Goal: Use online tool/utility: Use online tool/utility

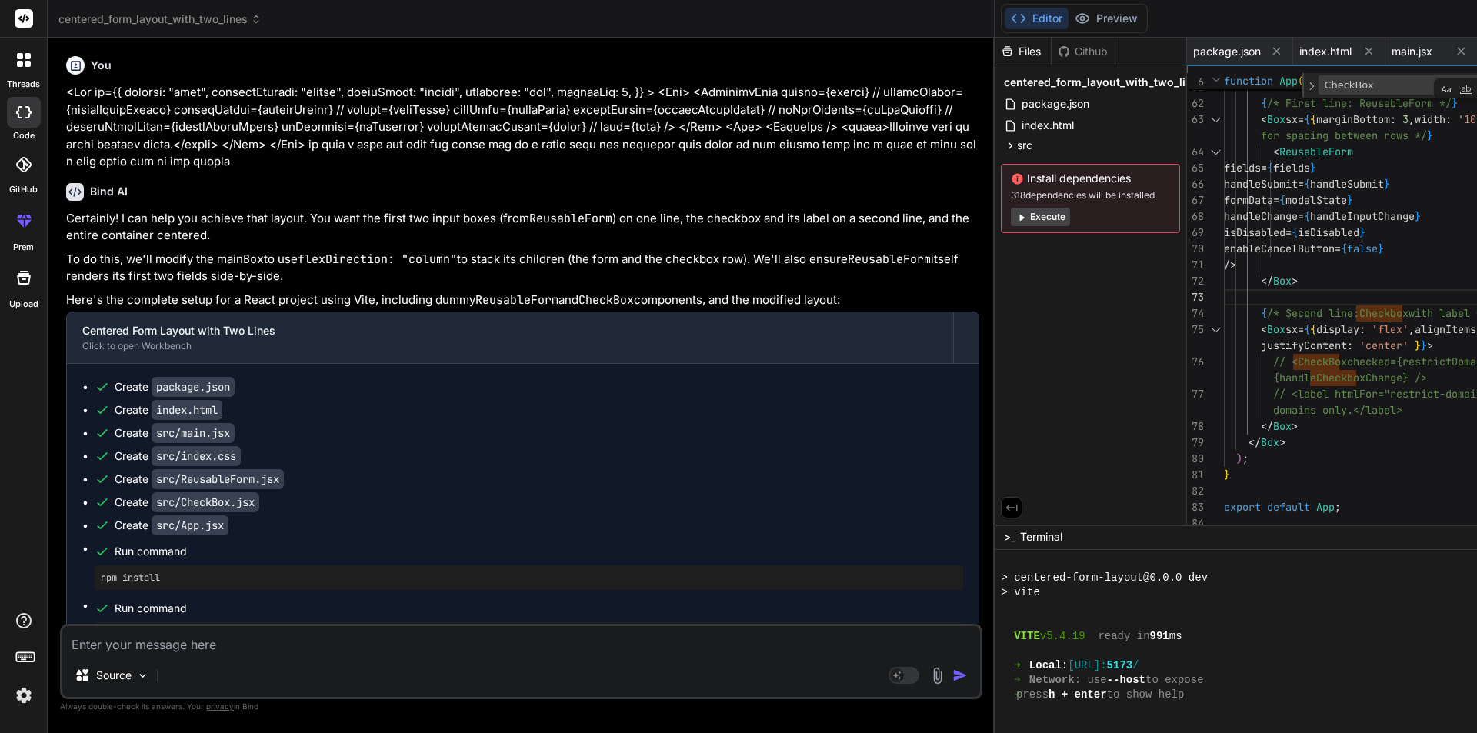
scroll to position [570, 0]
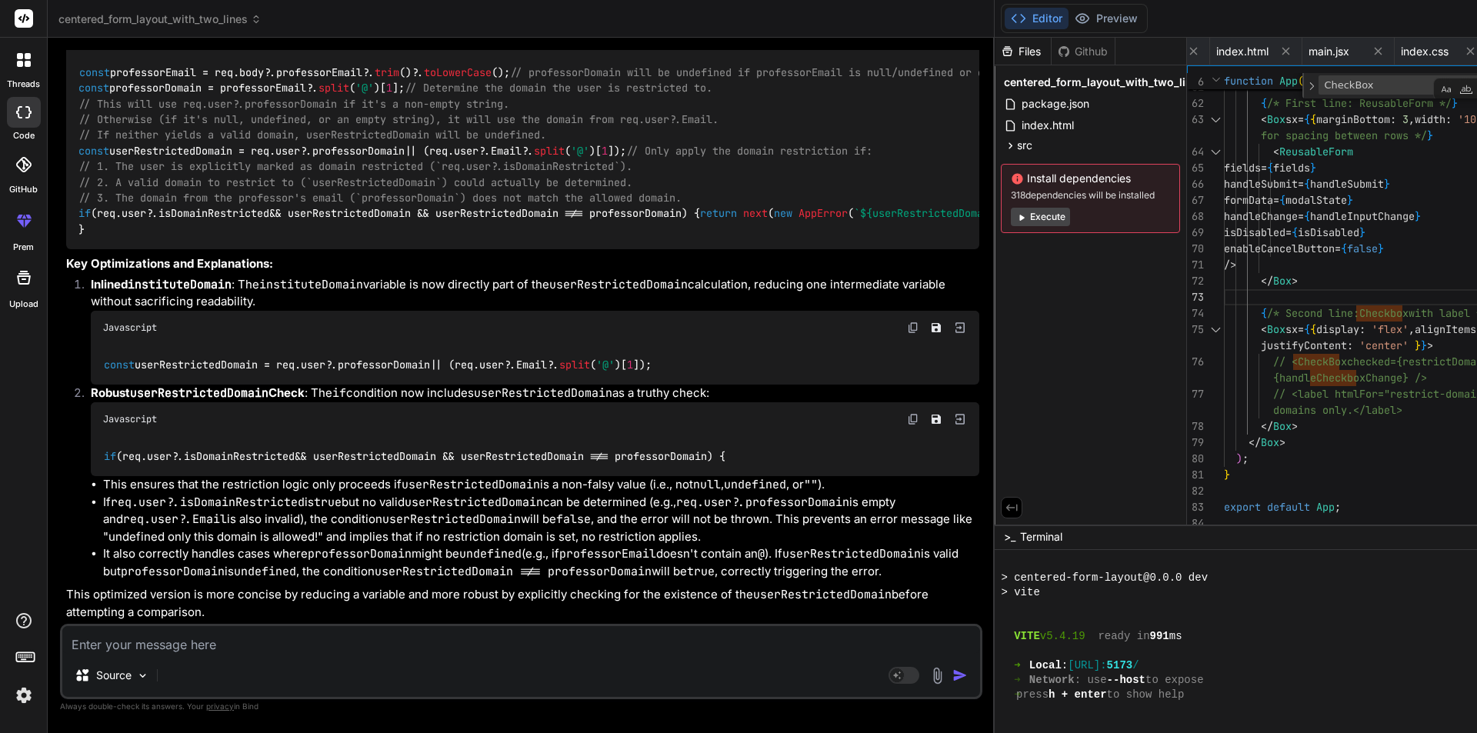
type textarea "o"
type textarea "x"
type textarea "op"
type textarea "x"
type textarea "opt"
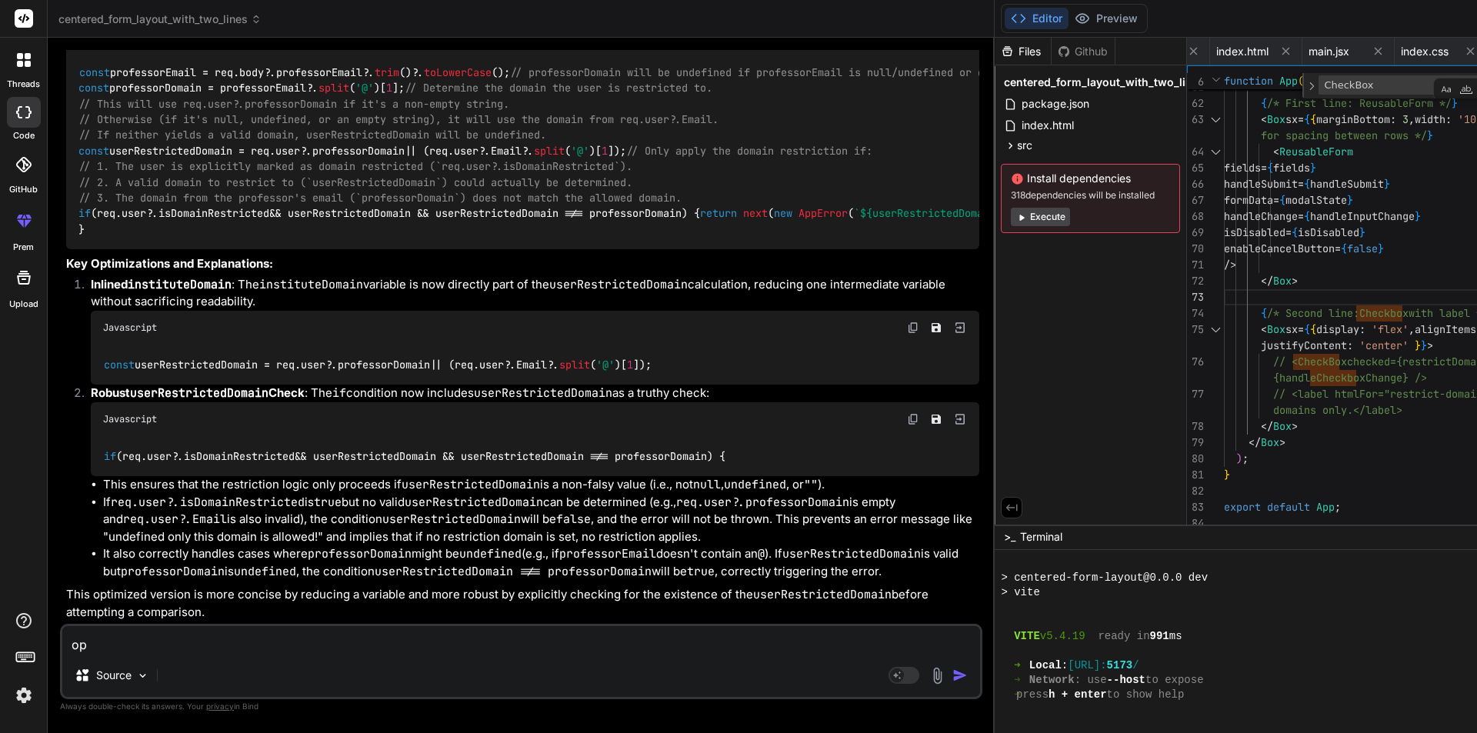
type textarea "x"
type textarea "opti"
type textarea "x"
type textarea "optim"
type textarea "x"
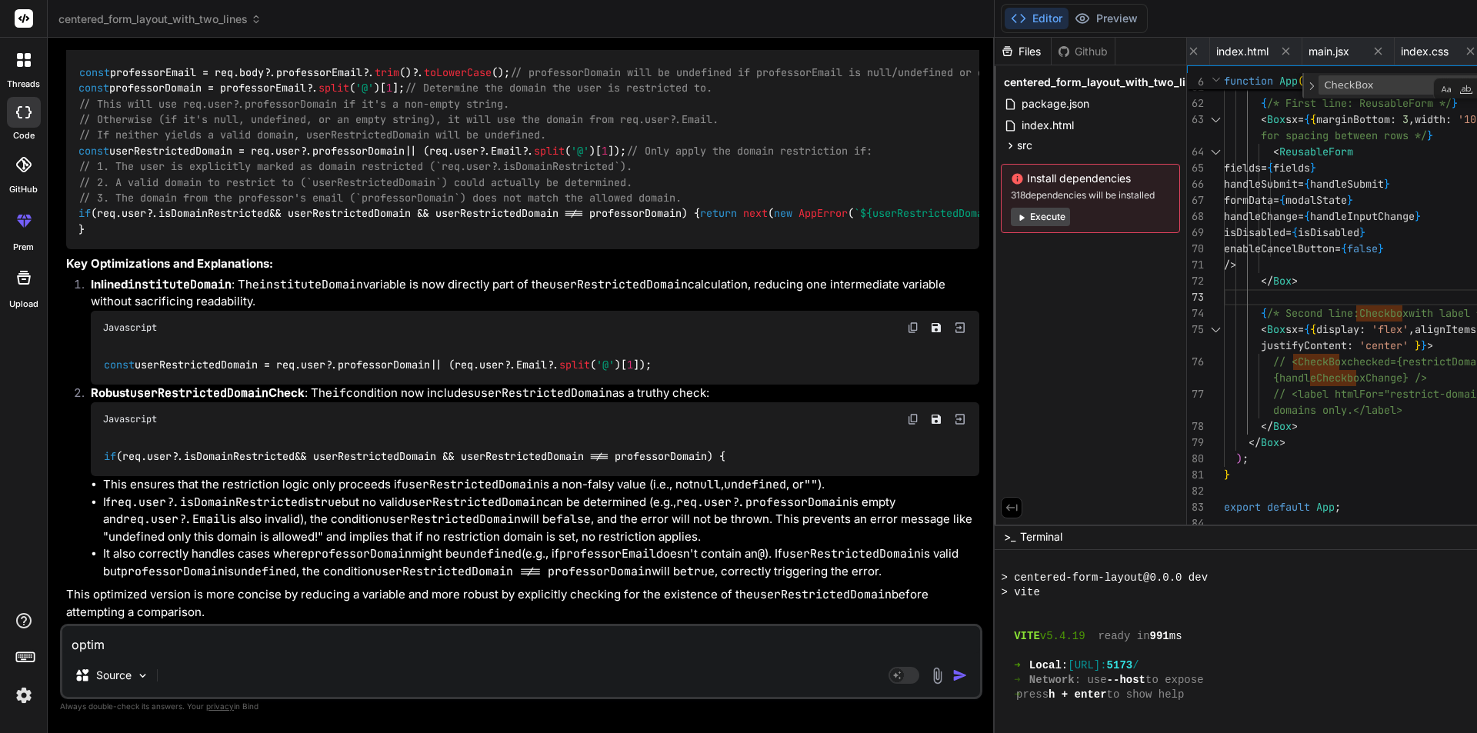
type textarea "optimi"
type textarea "x"
type textarea "optimiz"
type textarea "x"
type textarea "optimize"
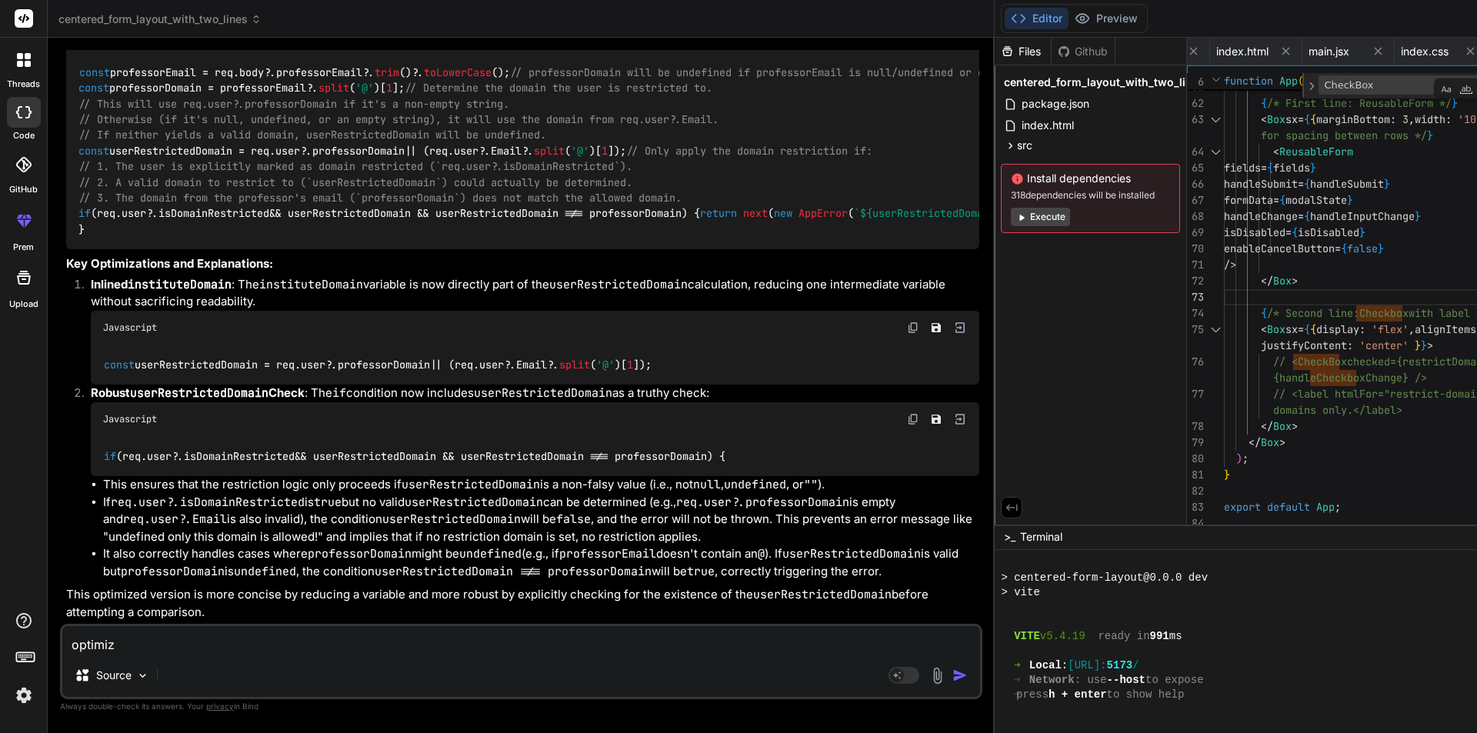
type textarea "x"
type textarea "optimize"
click at [34, 112] on div at bounding box center [24, 112] width 34 height 31
click at [26, 72] on div at bounding box center [24, 60] width 32 height 32
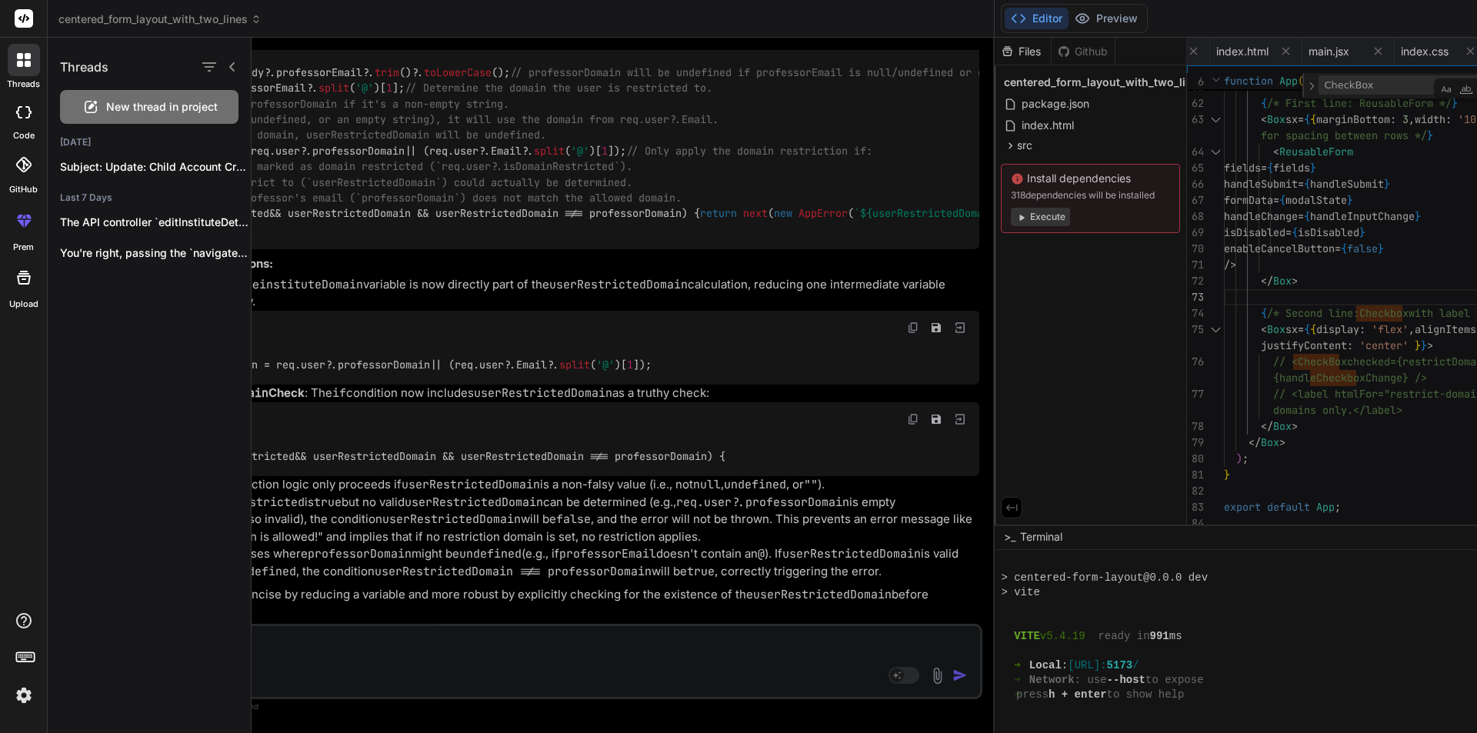
click at [136, 103] on span "New thread in project" at bounding box center [162, 106] width 112 height 15
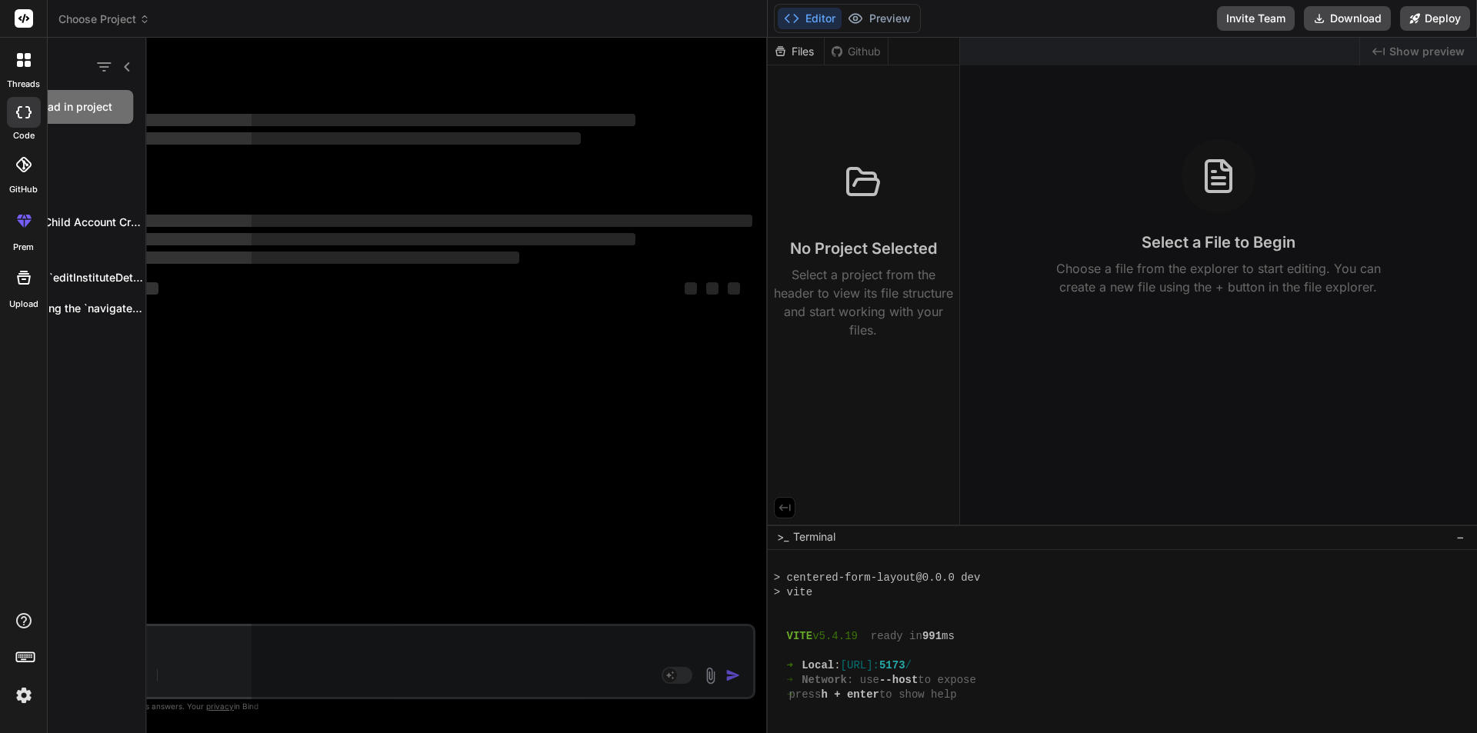
scroll to position [716, 0]
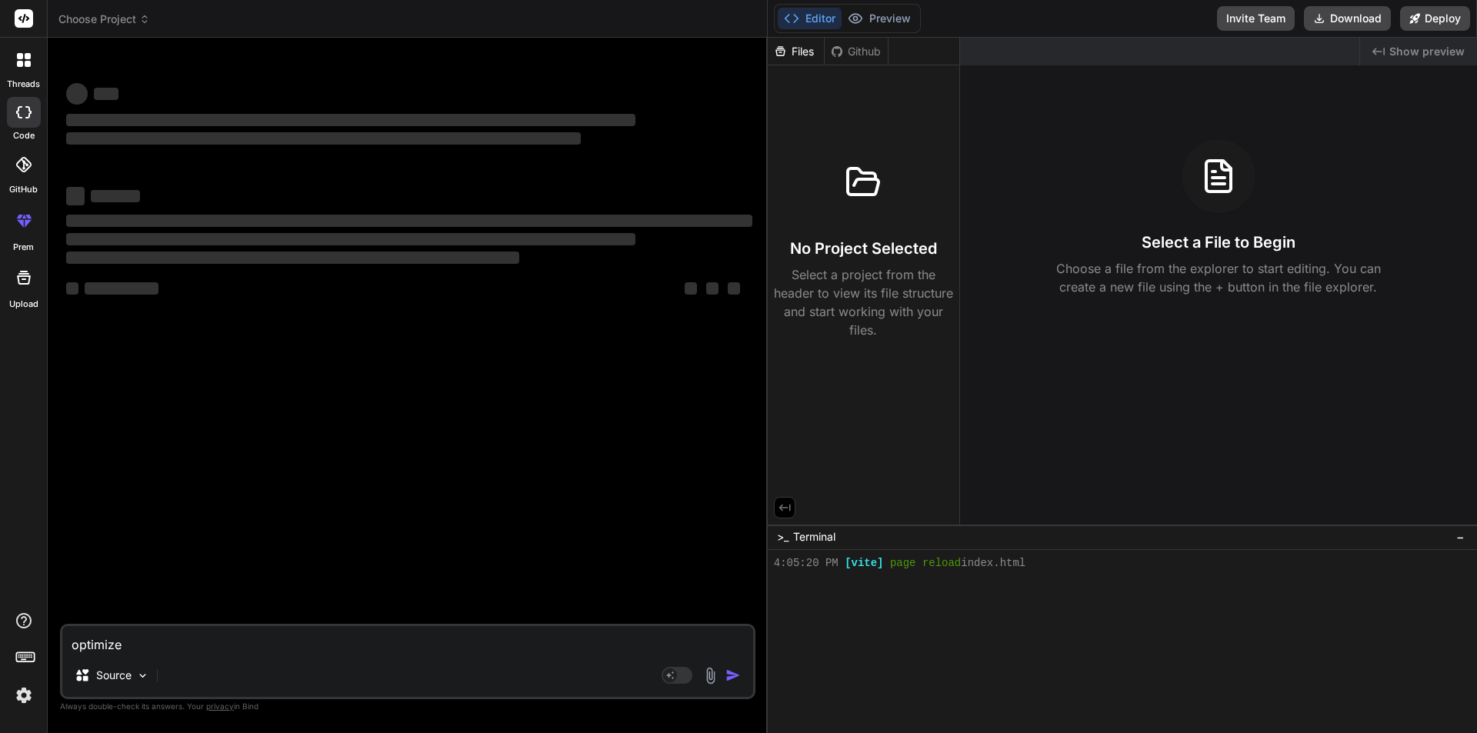
type textarea "x"
click at [185, 647] on textarea "optimize" at bounding box center [407, 640] width 691 height 28
type textarea "optimize"
type textarea "x"
type textarea "optimize g"
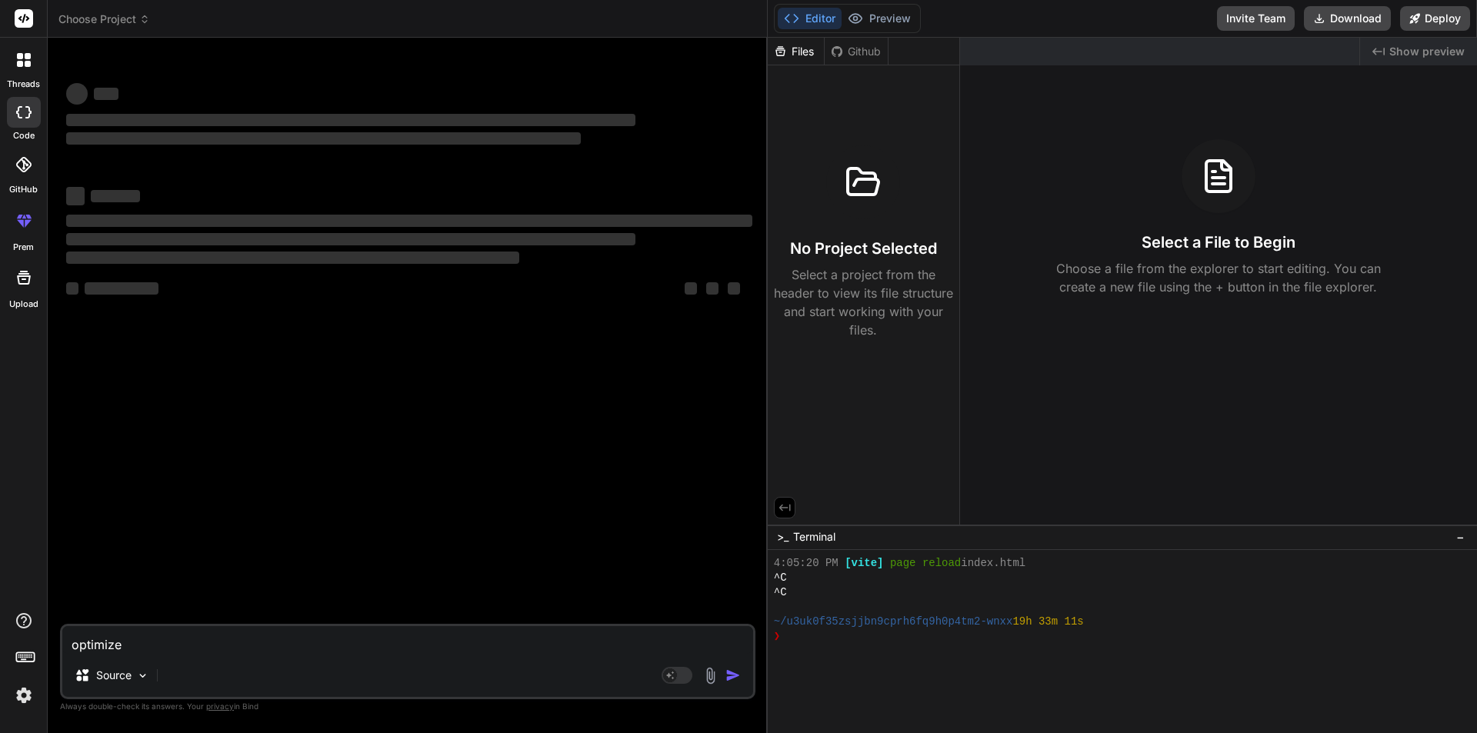
type textarea "x"
type textarea "optimize gi"
type textarea "x"
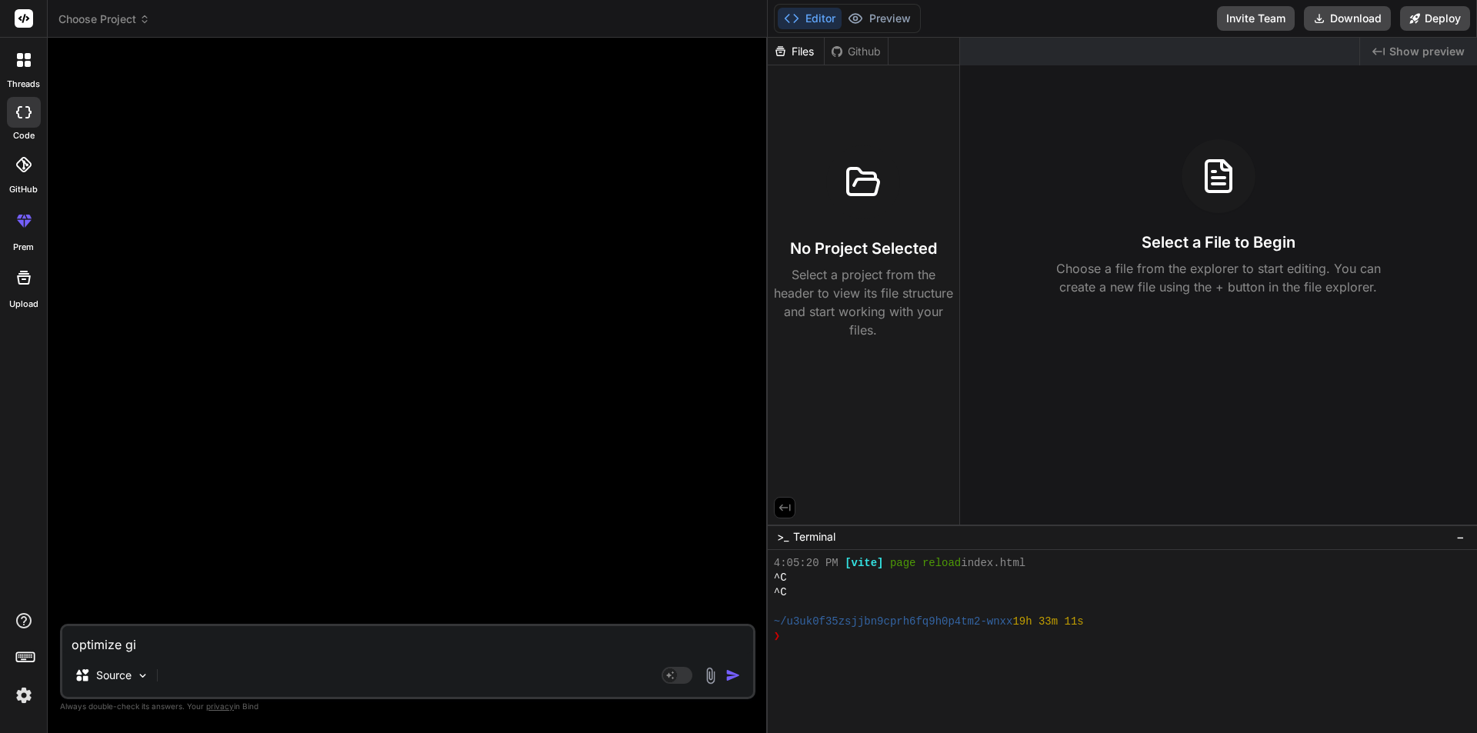
type textarea "optimize giv"
type textarea "x"
type textarea "optimize give"
type textarea "x"
type textarea "optimize given"
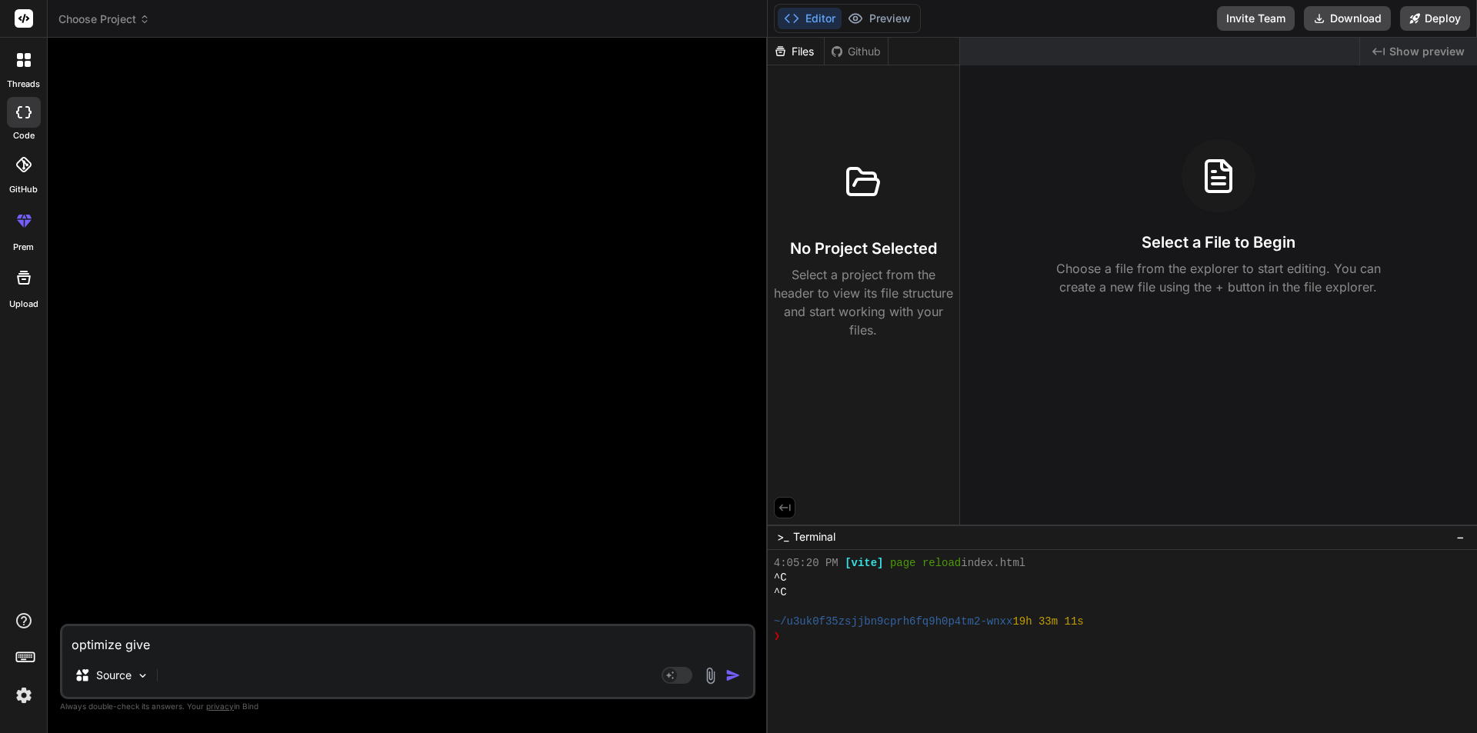
type textarea "x"
type textarea "optimize given"
type textarea "x"
type textarea "optimize given c"
type textarea "x"
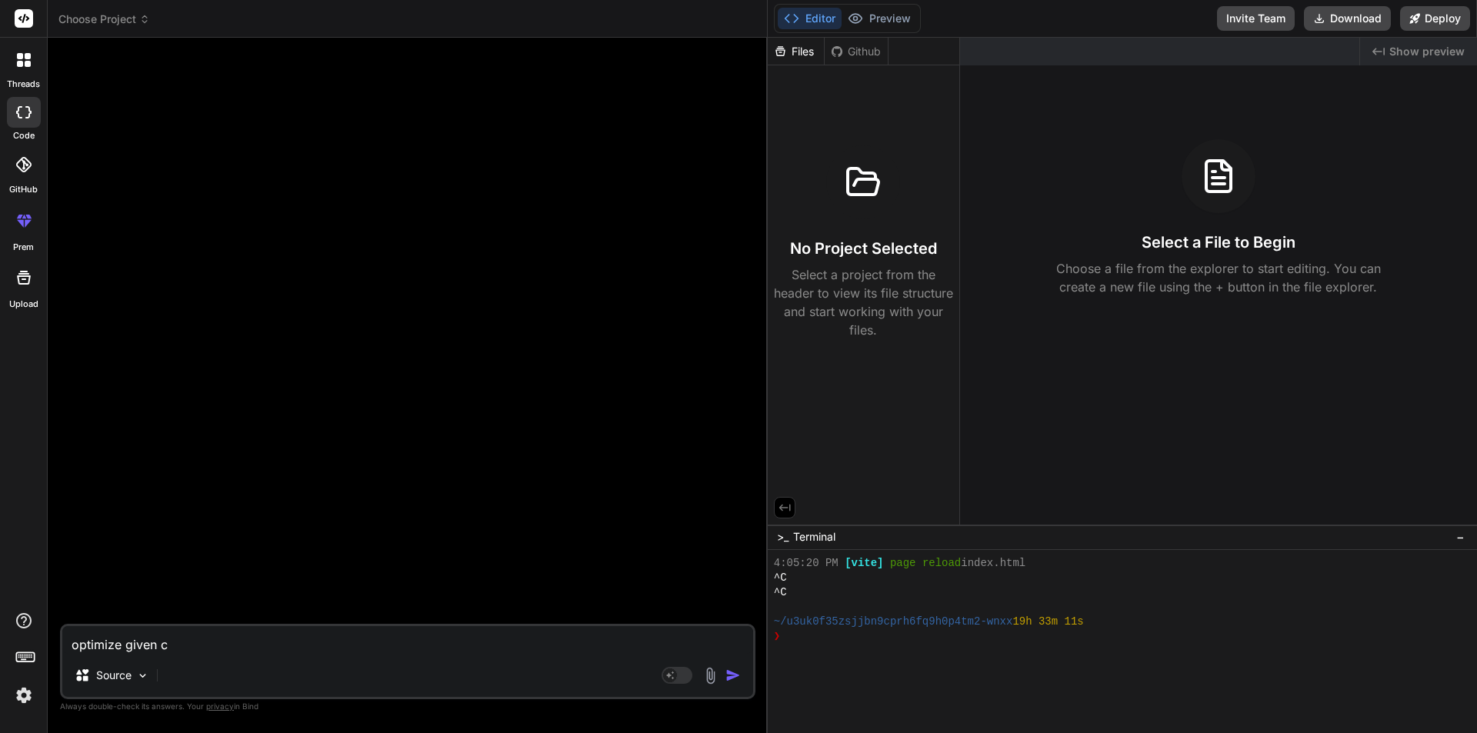
type textarea "optimize given co"
type textarea "x"
type textarea "optimize given cod"
type textarea "x"
type textarea "optimize given code"
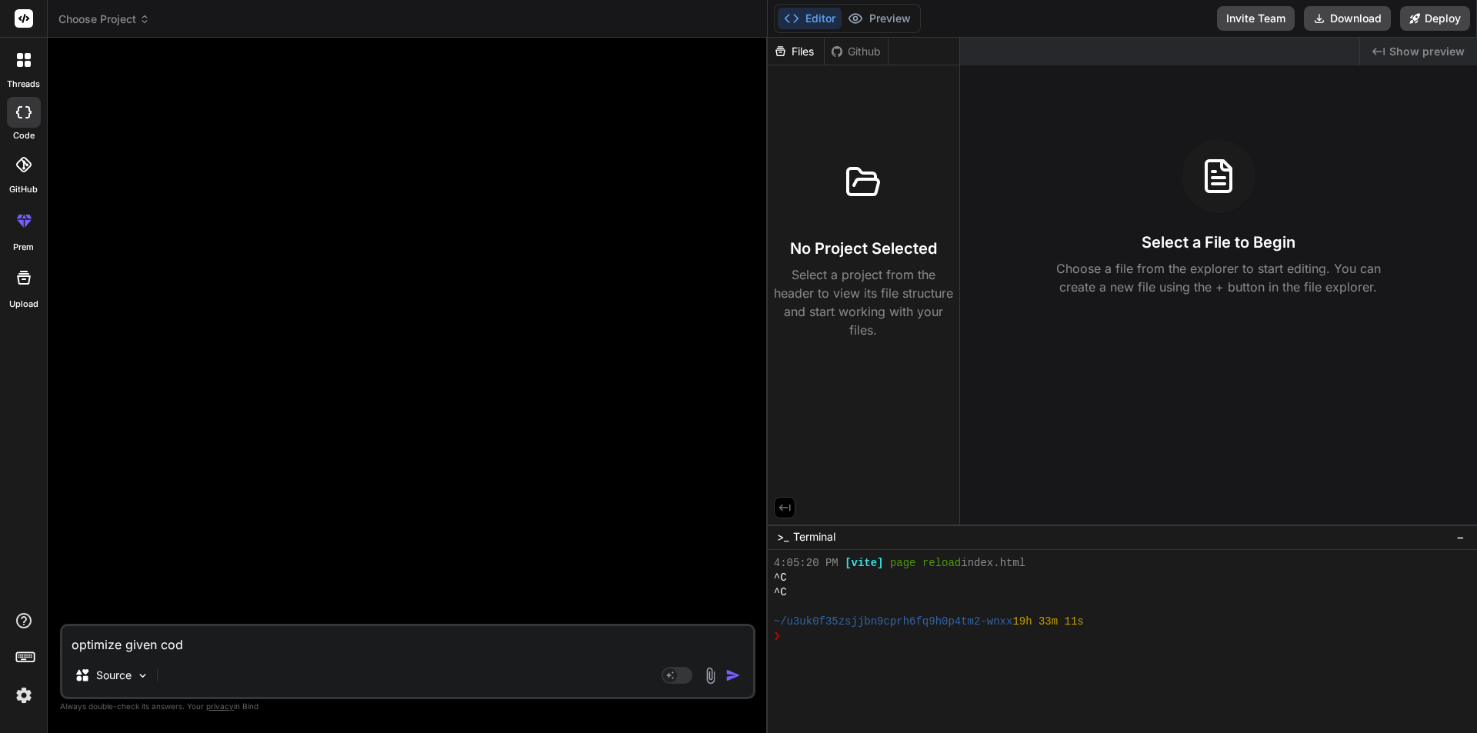
type textarea "x"
type textarea "optimize given code"
type textarea "x"
type textarea "optimize given code"
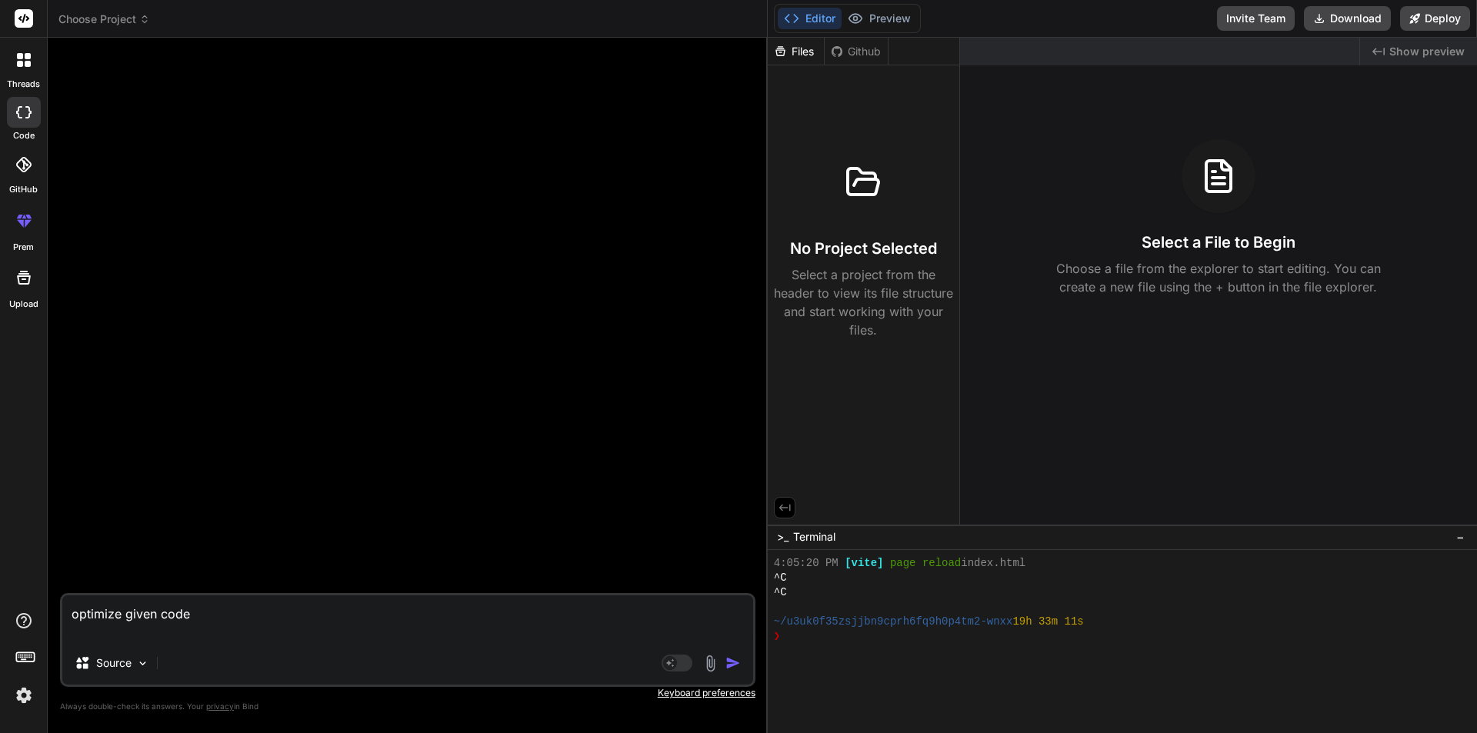
type textarea "x"
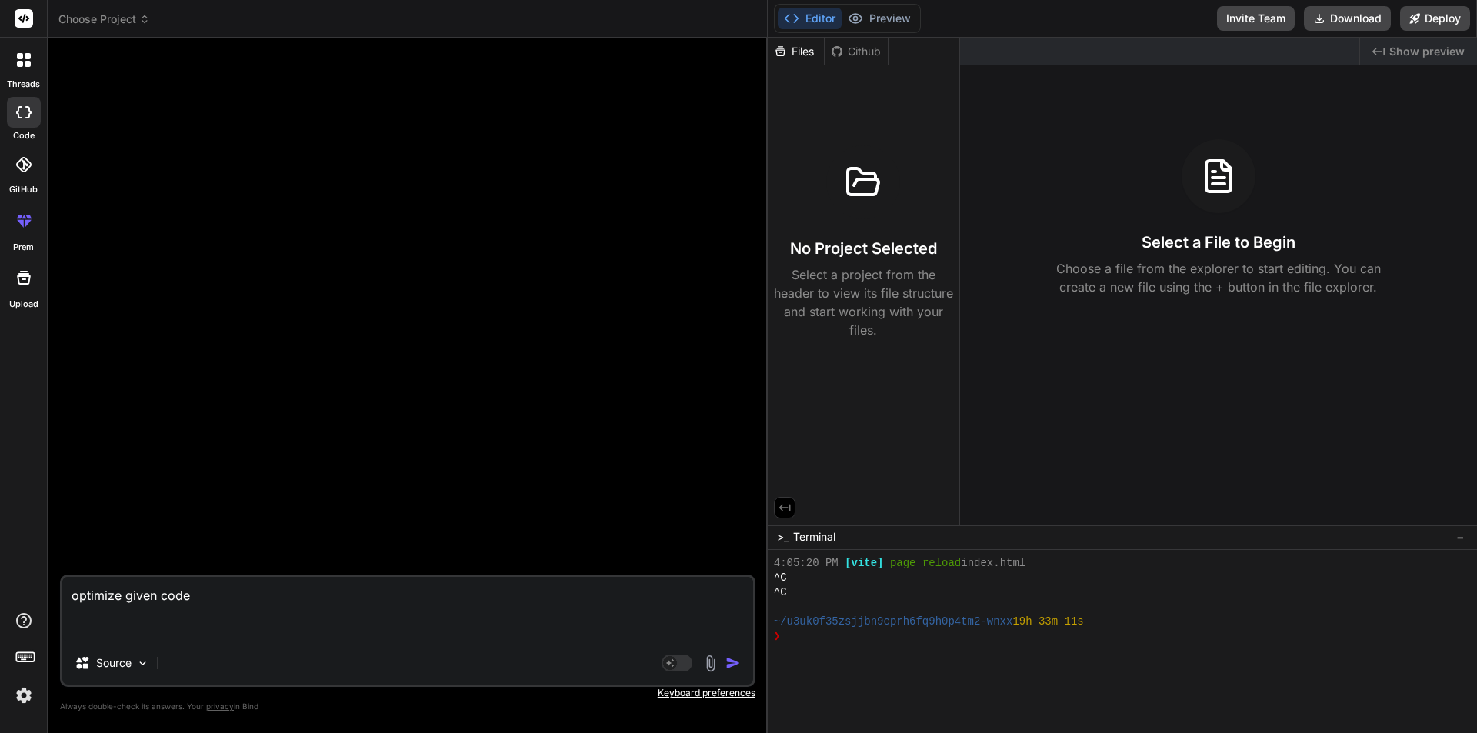
paste textarea "const isAnagram = (a, b) => { const hash = {}; let flag = true; if(a.length !==…"
type textarea "optimize given code const isAnagram = (a, b) => { const hash = {}; let flag = t…"
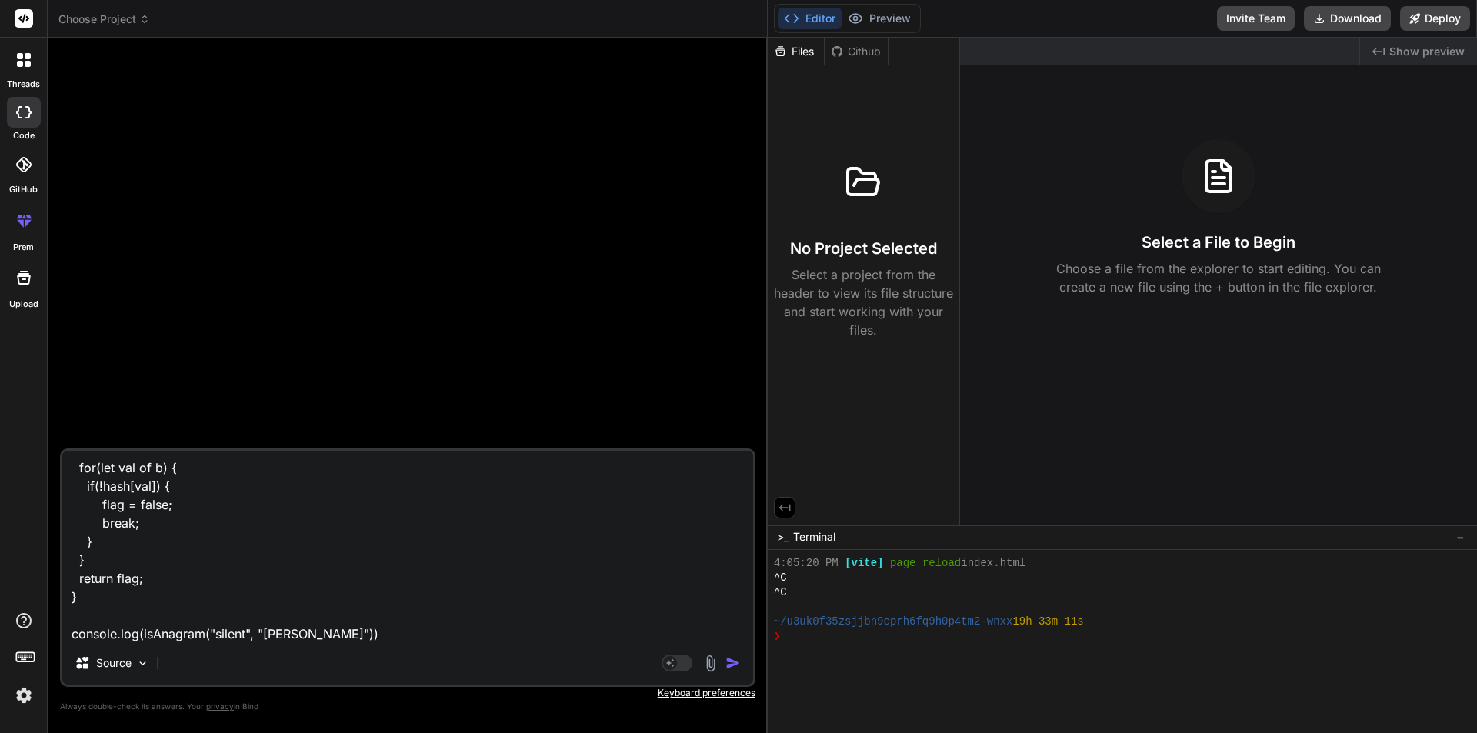
type textarea "x"
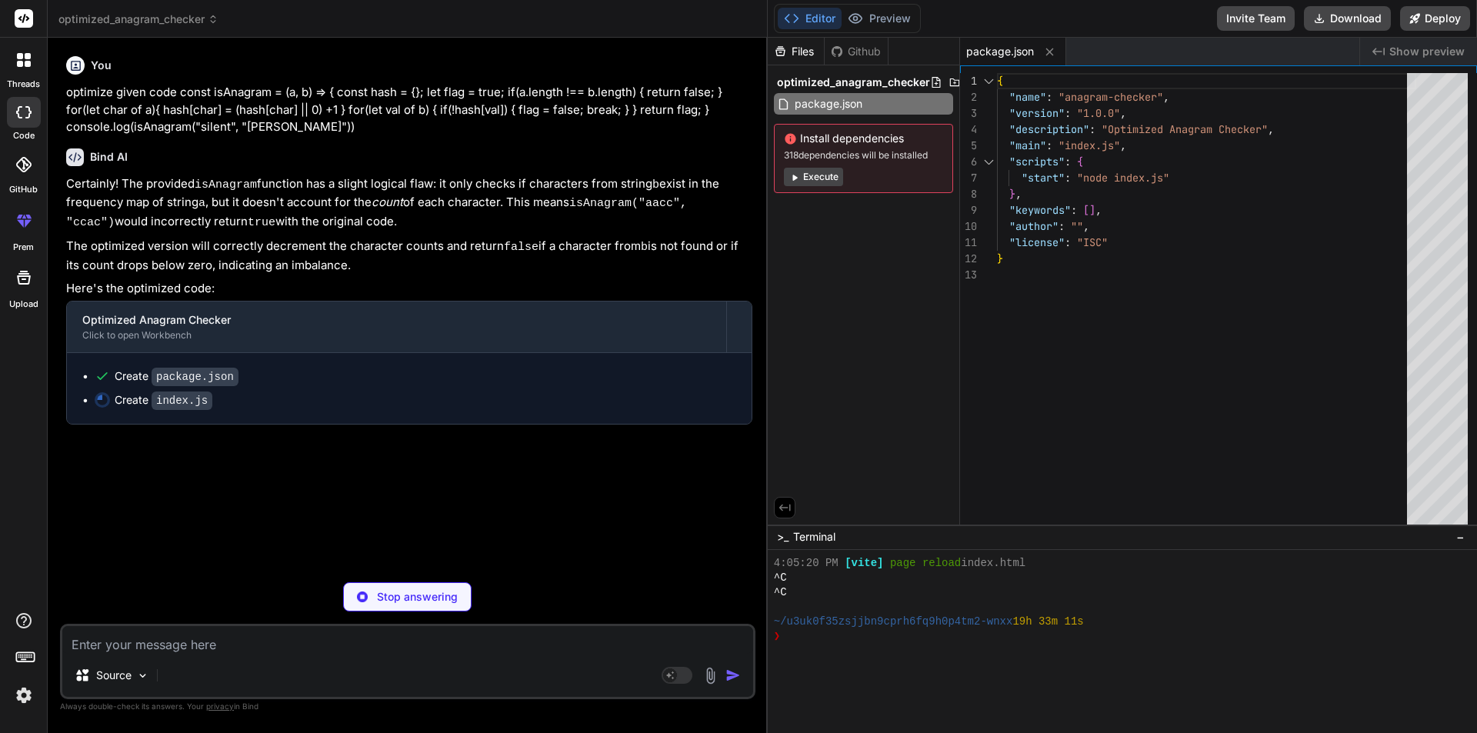
type textarea "x"
type textarea "false console.log(`"aacc", "ccac": ${isAnagram("aacc", "ccac")}`); // Expected:…"
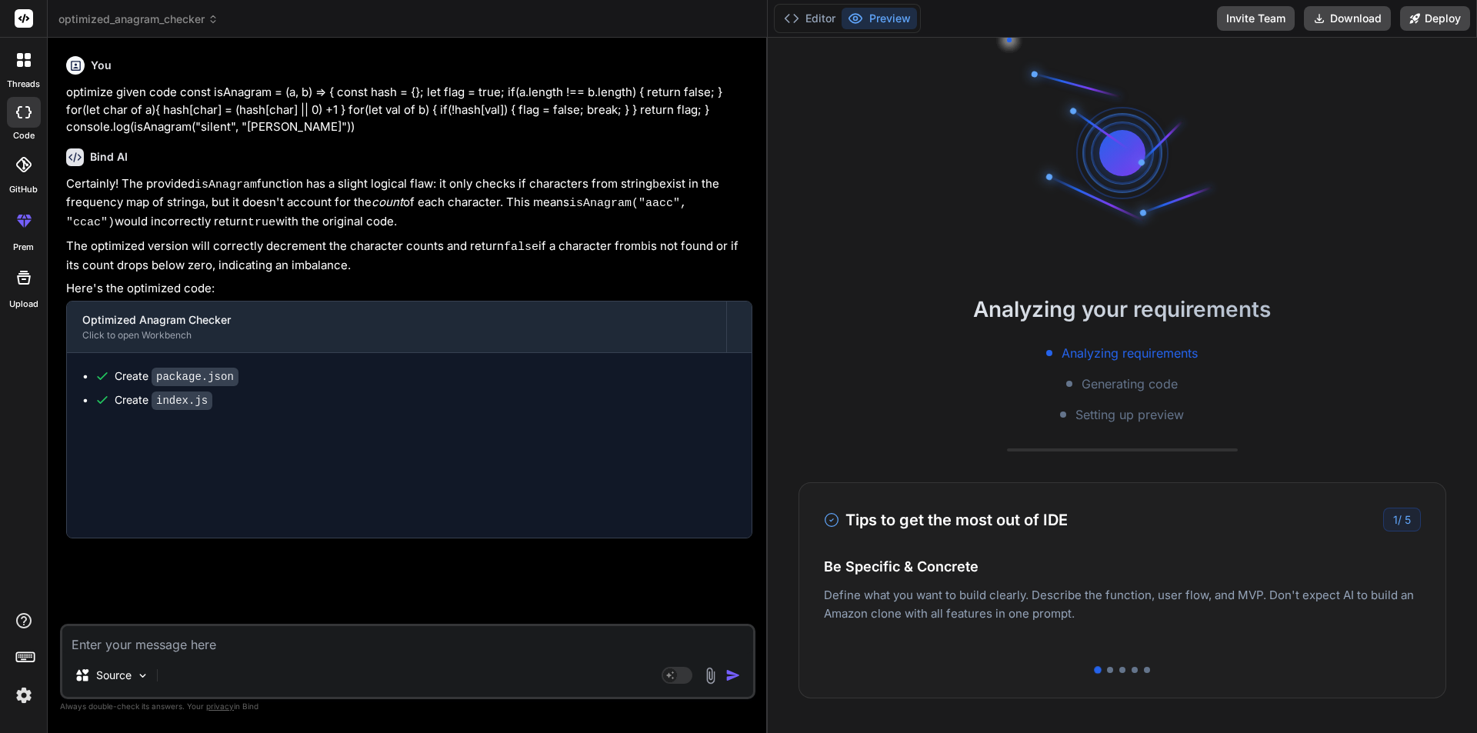
scroll to position [775, 0]
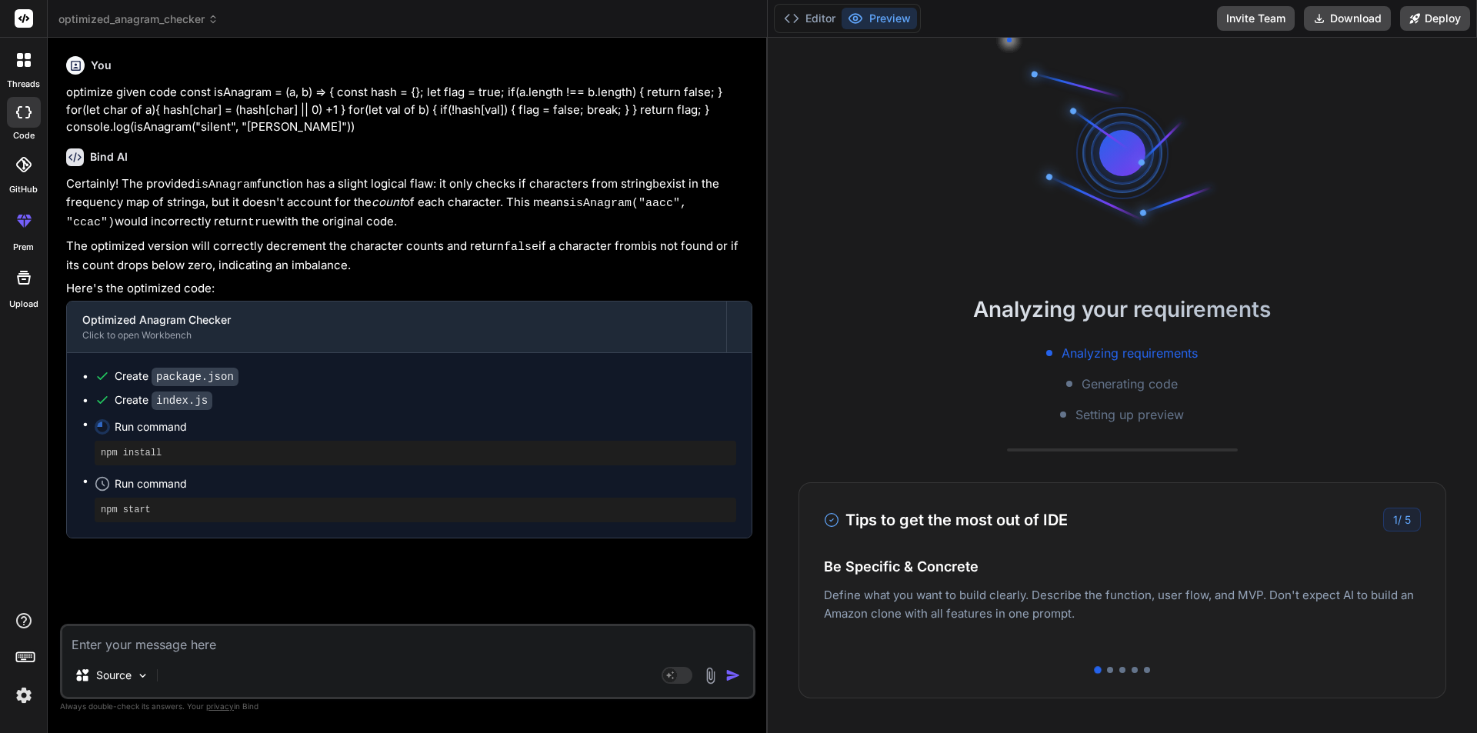
type textarea "x"
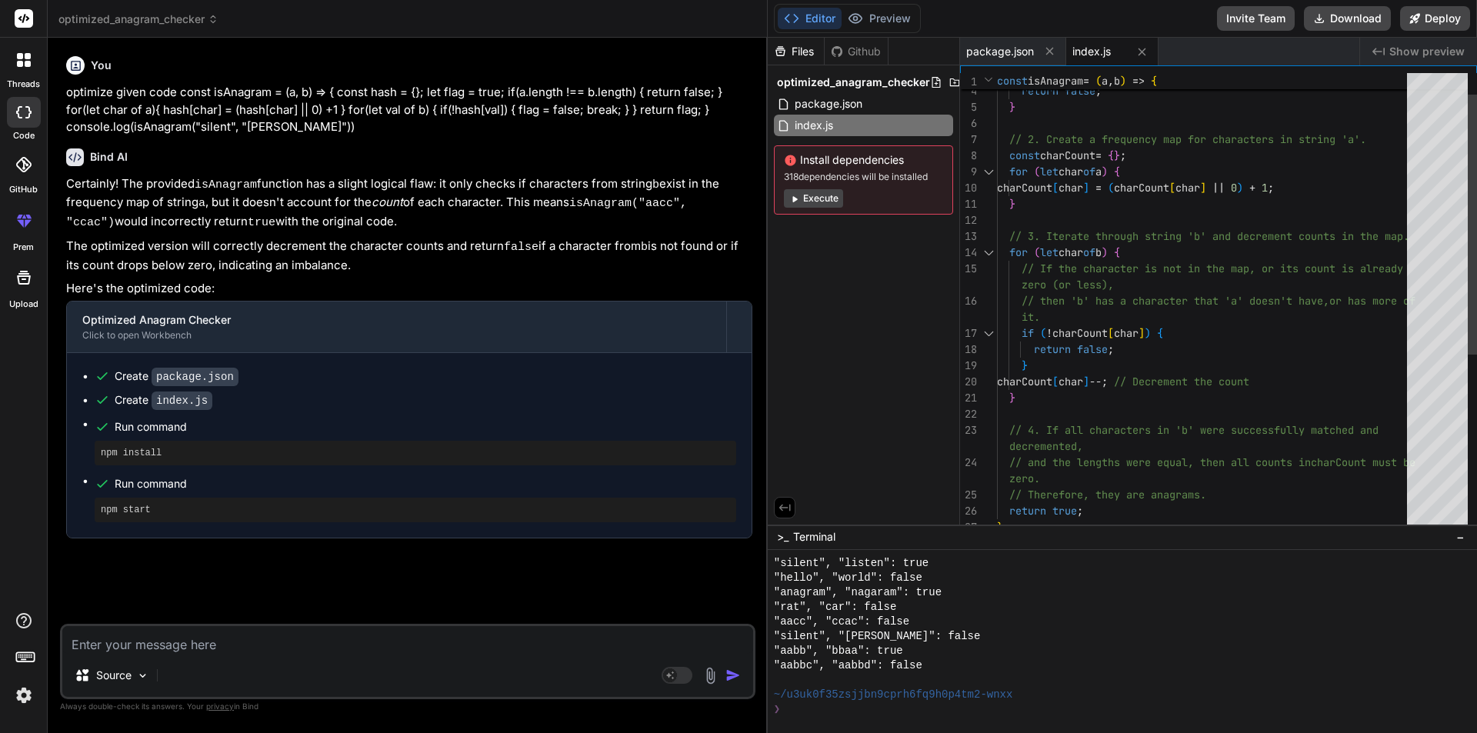
scroll to position [0, 0]
drag, startPoint x: 1029, startPoint y: 202, endPoint x: 1011, endPoint y: 172, distance: 34.8
click at [1011, 172] on div "// If the character is not in the map, or its coun t is already zero (or less),…" at bounding box center [1206, 439] width 419 height 808
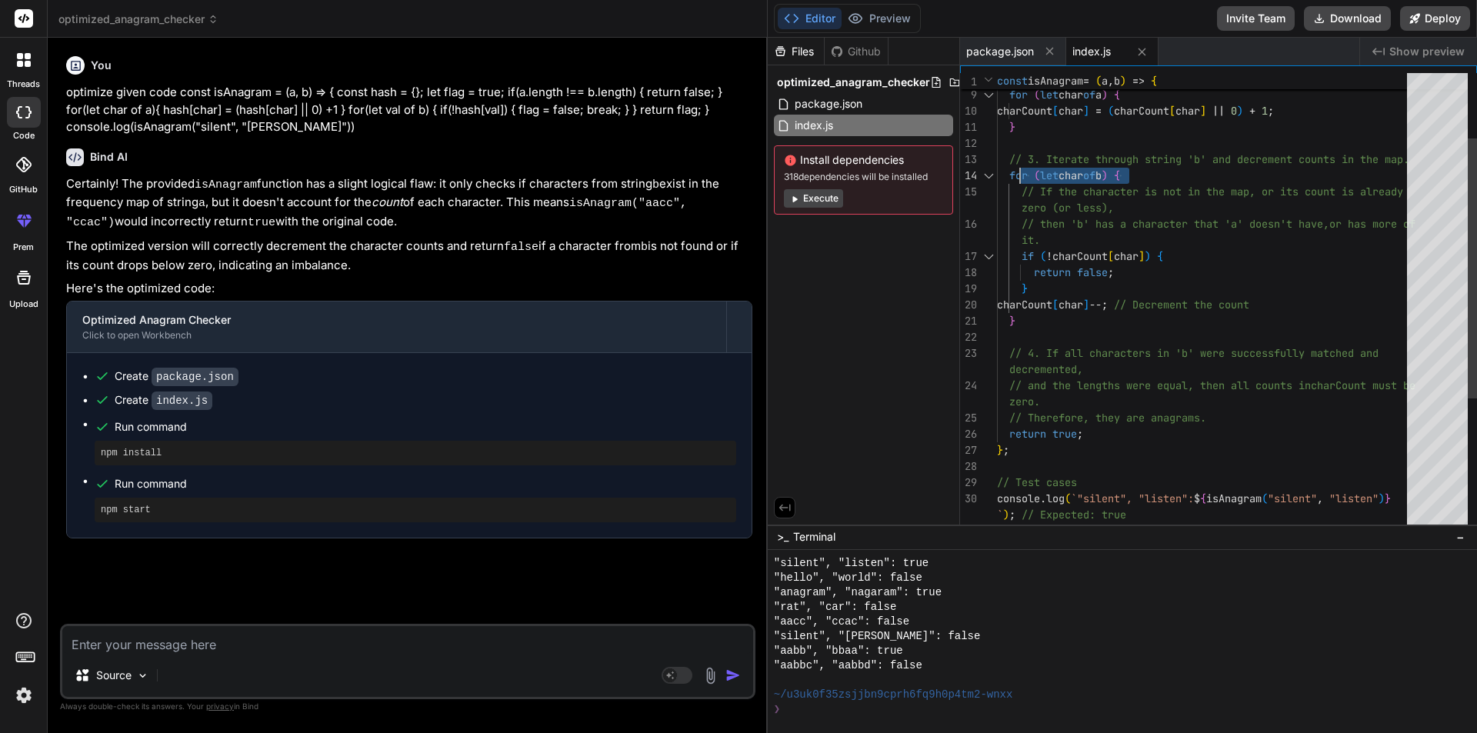
drag, startPoint x: 1204, startPoint y: 174, endPoint x: 1024, endPoint y: 192, distance: 180.9
click at [1021, 175] on div "// If the character is not in the map, or its coun t is already zero (or less),…" at bounding box center [1206, 362] width 419 height 808
click at [1083, 275] on div "// If the character is not in the map, or its coun t is already zero (or less),…" at bounding box center [1206, 362] width 419 height 808
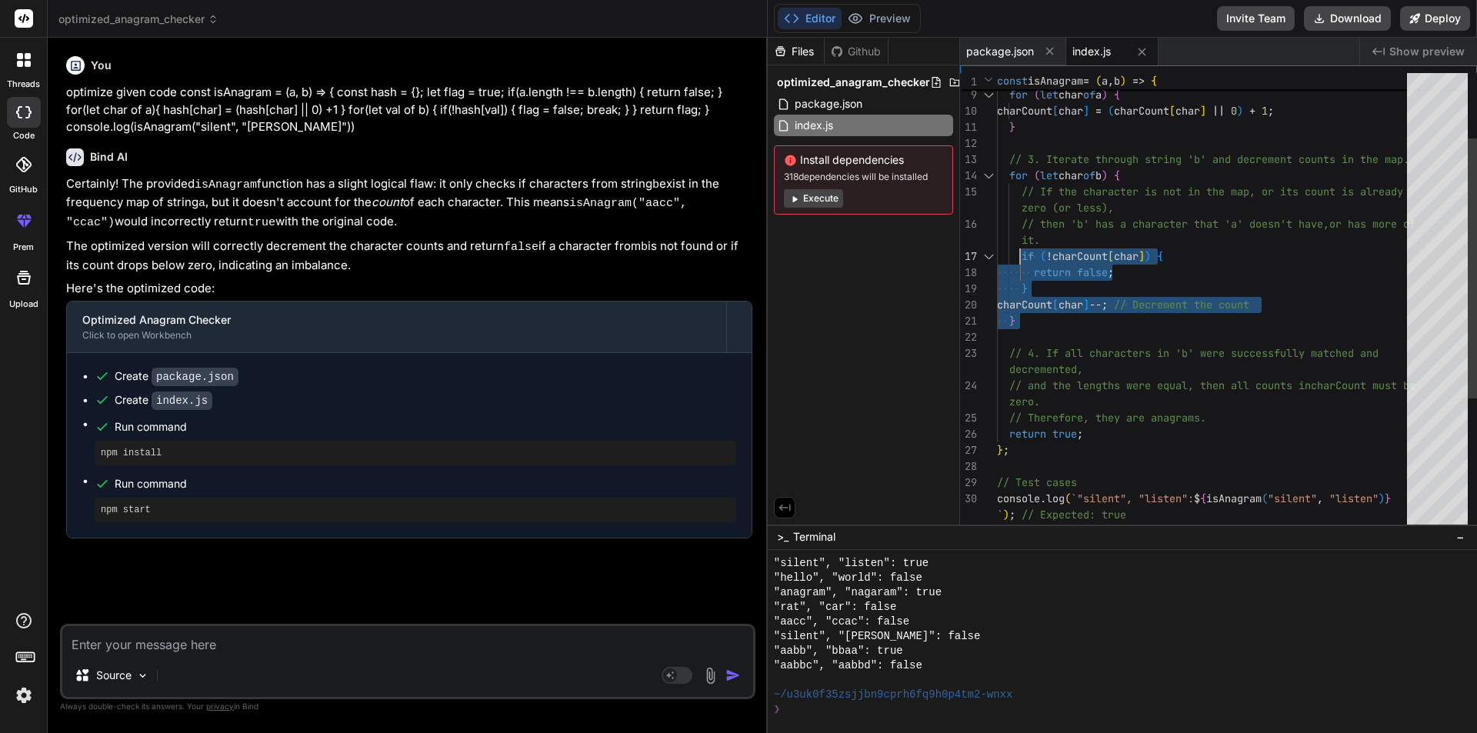
drag, startPoint x: 1066, startPoint y: 334, endPoint x: 1017, endPoint y: 254, distance: 93.6
click at [1017, 254] on div "// If the character is not in the map, or its coun t is already zero (or less),…" at bounding box center [1206, 362] width 419 height 808
click at [1050, 292] on div "// If the character is not in the map, or its coun t is already zero (or less),…" at bounding box center [1206, 362] width 419 height 808
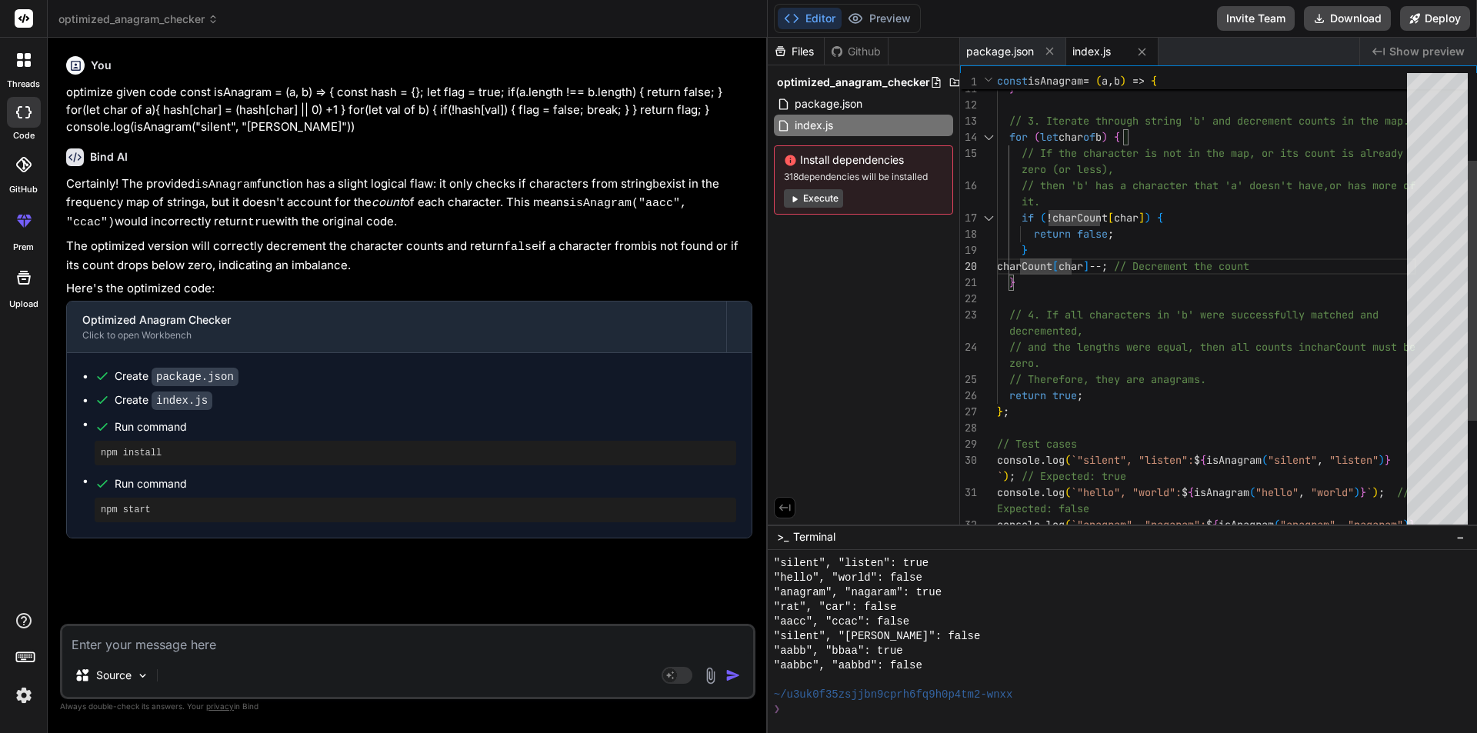
click at [1134, 263] on div "// If the character is not in the map, or its coun t is already zero (or less),…" at bounding box center [1206, 323] width 419 height 808
drag, startPoint x: 1138, startPoint y: 266, endPoint x: 1029, endPoint y: 265, distance: 109.3
click at [1029, 265] on div "// If the character is not in the map, or its coun t is already zero (or less),…" at bounding box center [1206, 323] width 419 height 808
click at [1055, 270] on div "// If the character is not in the map, or its coun t is already zero (or less),…" at bounding box center [1206, 323] width 419 height 808
drag, startPoint x: 1017, startPoint y: 262, endPoint x: 1140, endPoint y: 265, distance: 122.4
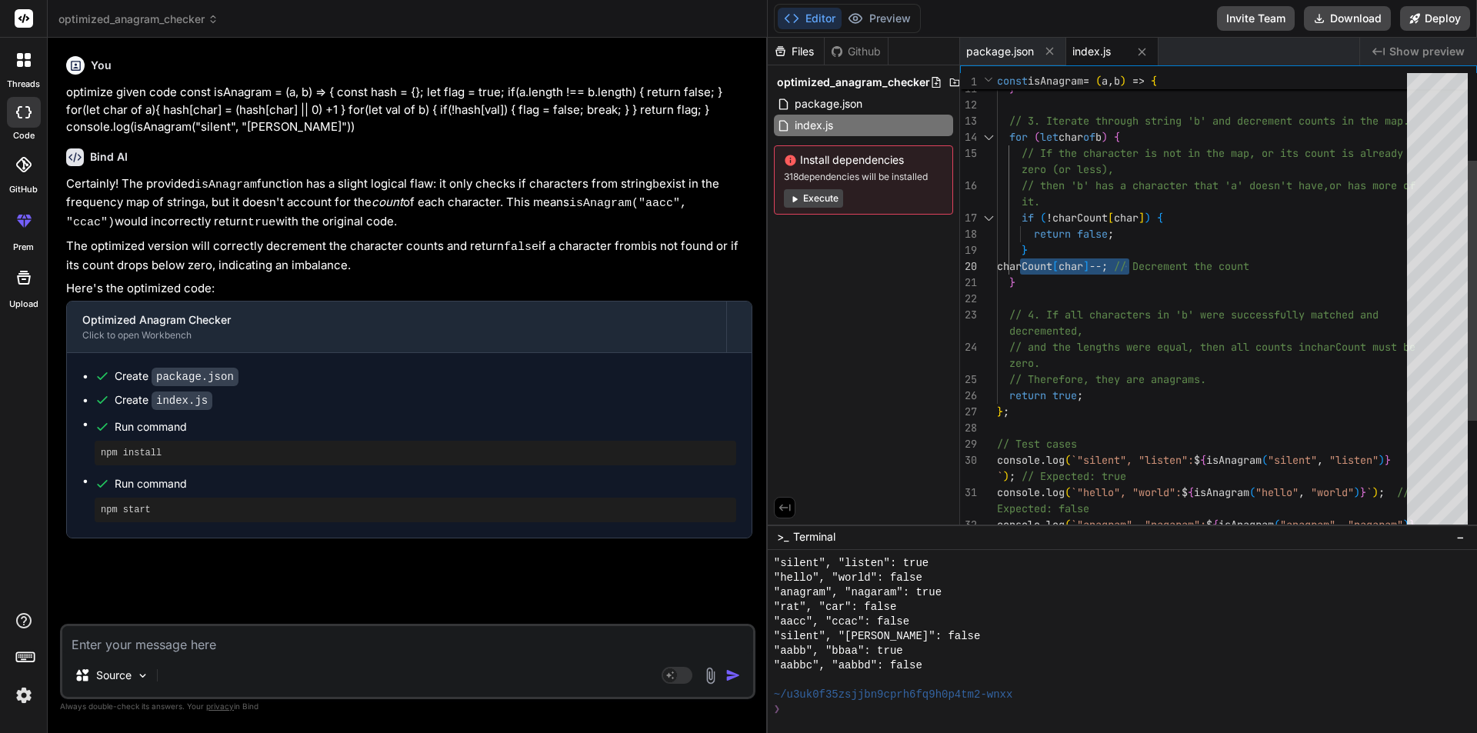
click at [1140, 265] on div "// If the character is not in the map, or its coun t is already zero (or less),…" at bounding box center [1206, 323] width 419 height 808
drag, startPoint x: 1287, startPoint y: 269, endPoint x: 1059, endPoint y: 283, distance: 229.0
click at [1059, 283] on div "// If the character is not in the map, or its coun t is already zero (or less),…" at bounding box center [1206, 323] width 419 height 808
click at [1119, 281] on div "// If the character is not in the map, or its coun t is already zero (or less),…" at bounding box center [1206, 323] width 419 height 808
drag, startPoint x: 1133, startPoint y: 271, endPoint x: 1023, endPoint y: 263, distance: 110.3
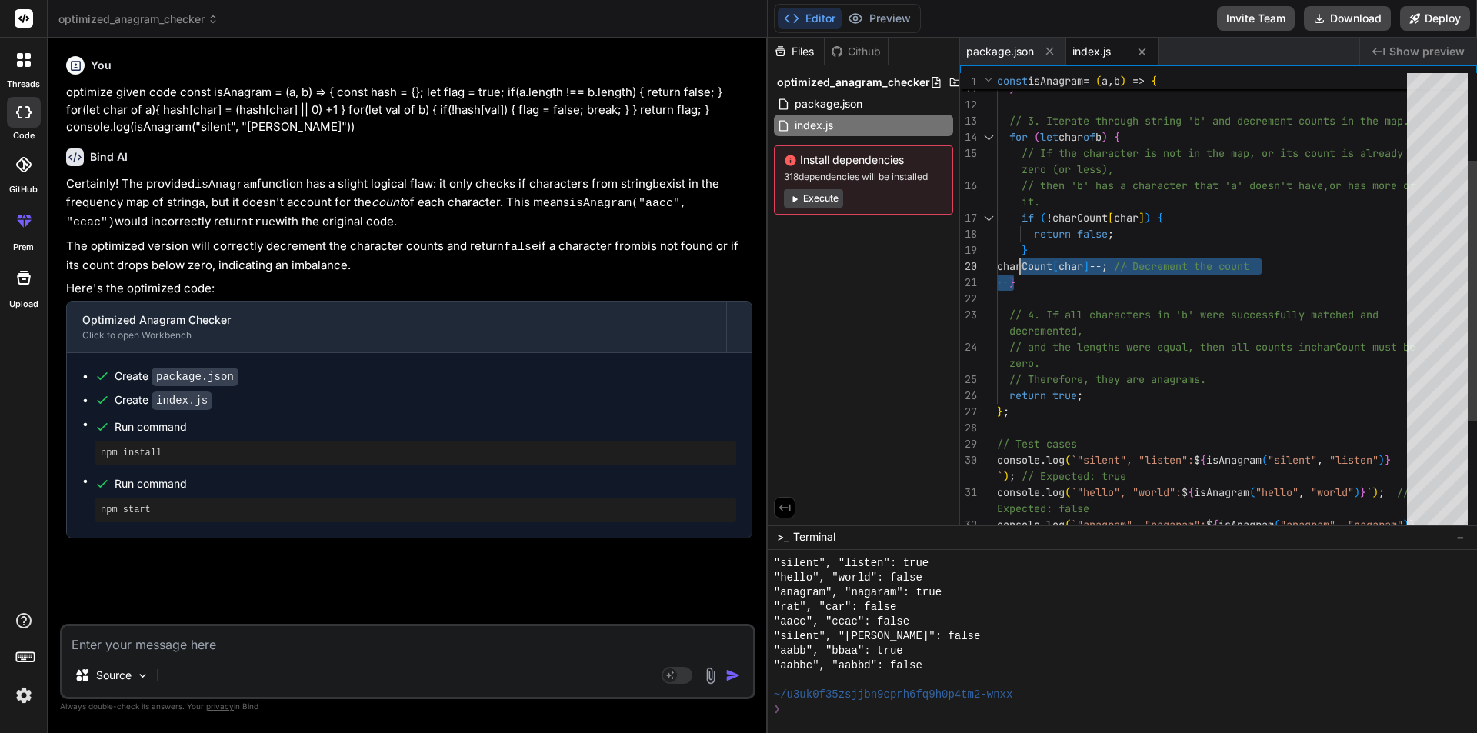
click at [1023, 263] on div "// If the character is not in the map, or its coun t is already zero (or less),…" at bounding box center [1206, 323] width 419 height 808
click at [1124, 261] on div "// If the character is not in the map, or its coun t is already zero (or less),…" at bounding box center [1206, 323] width 419 height 808
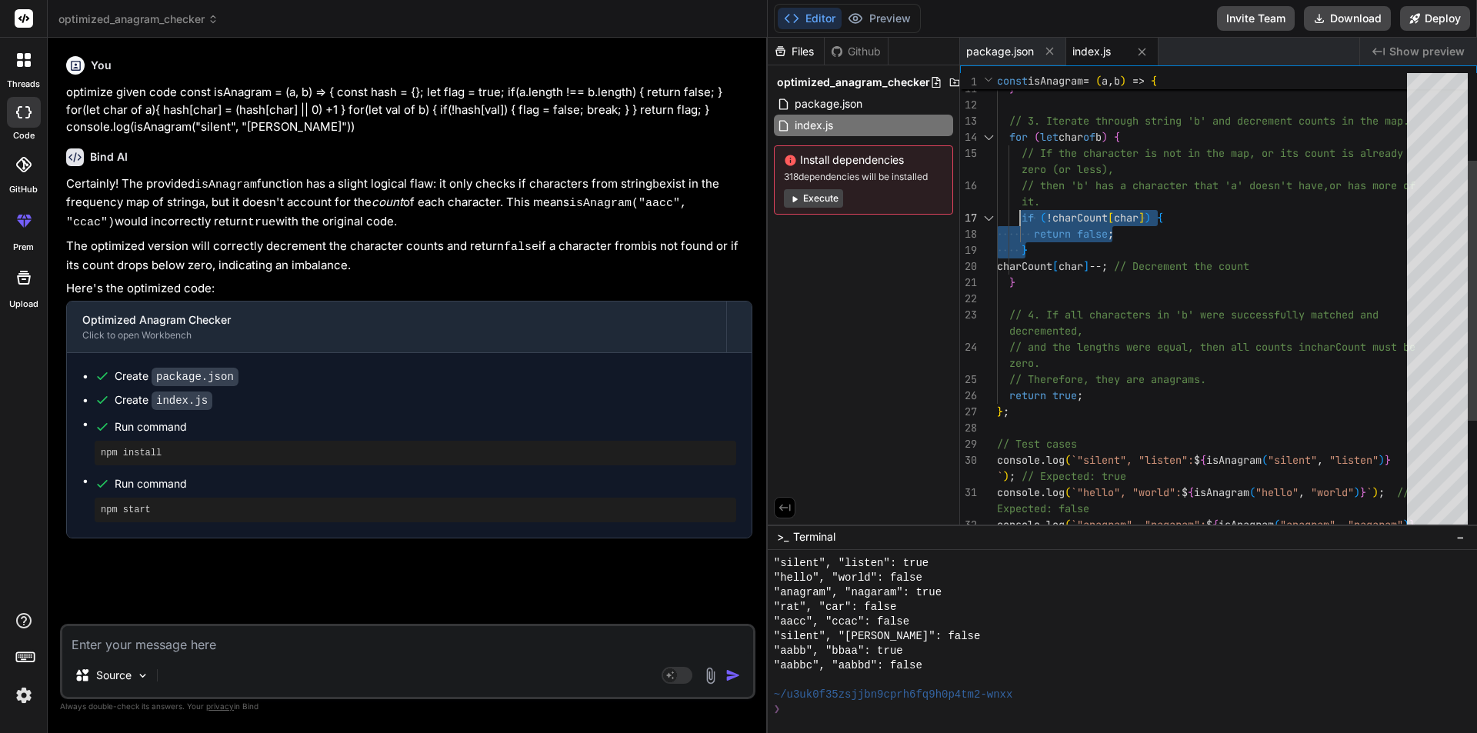
drag, startPoint x: 1045, startPoint y: 250, endPoint x: 1020, endPoint y: 215, distance: 42.5
click at [1020, 215] on div "// If the character is not in the map, or its coun t is already zero (or less),…" at bounding box center [1206, 323] width 419 height 808
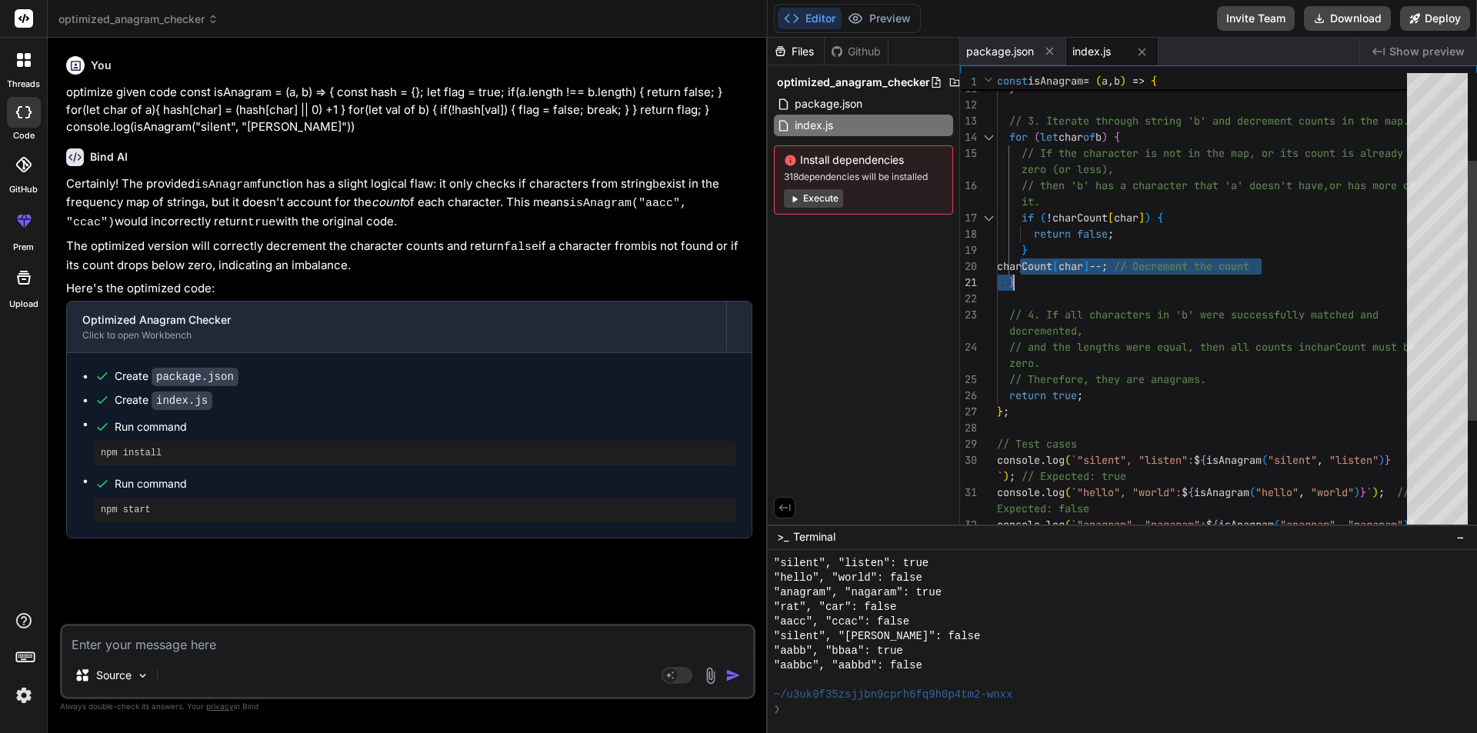
drag, startPoint x: 1022, startPoint y: 265, endPoint x: 1137, endPoint y: 268, distance: 115.4
click at [1137, 268] on div "// If the character is not in the map, or its coun t is already zero (or less),…" at bounding box center [1206, 323] width 419 height 808
click at [1128, 259] on div "// If the character is not in the map, or its coun t is already zero (or less),…" at bounding box center [1206, 323] width 419 height 808
click at [1075, 266] on div "// If the character is not in the map, or its coun t is already zero (or less),…" at bounding box center [1206, 323] width 419 height 808
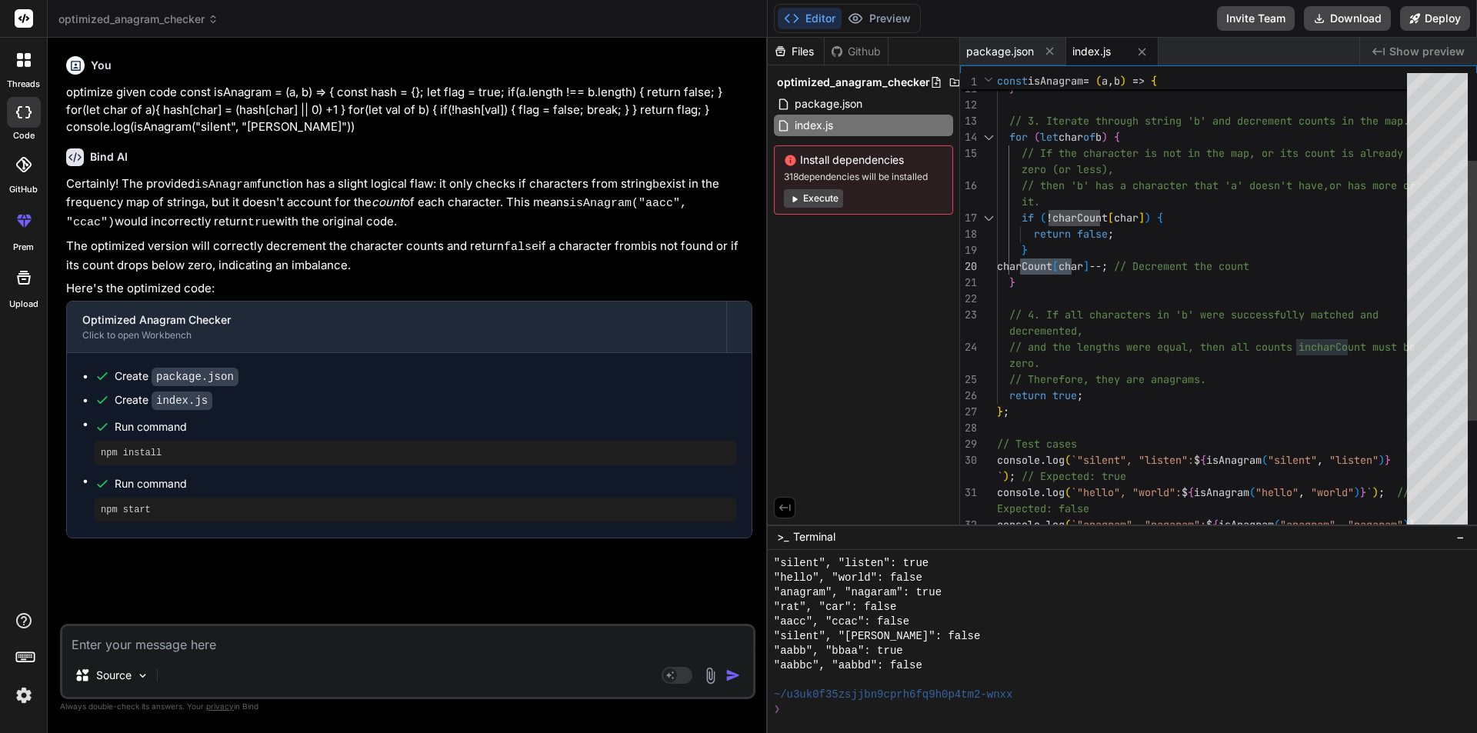
click at [1099, 267] on div "// If the character is not in the map, or its coun t is already zero (or less),…" at bounding box center [1206, 323] width 419 height 808
drag, startPoint x: 1137, startPoint y: 271, endPoint x: 1076, endPoint y: 269, distance: 61.6
click at [1076, 269] on div "// If the character is not in the map, or its coun t is already zero (or less),…" at bounding box center [1206, 323] width 419 height 808
click at [1253, 256] on div "// If the character is not in the map, or its coun t is already zero (or less),…" at bounding box center [1206, 323] width 419 height 808
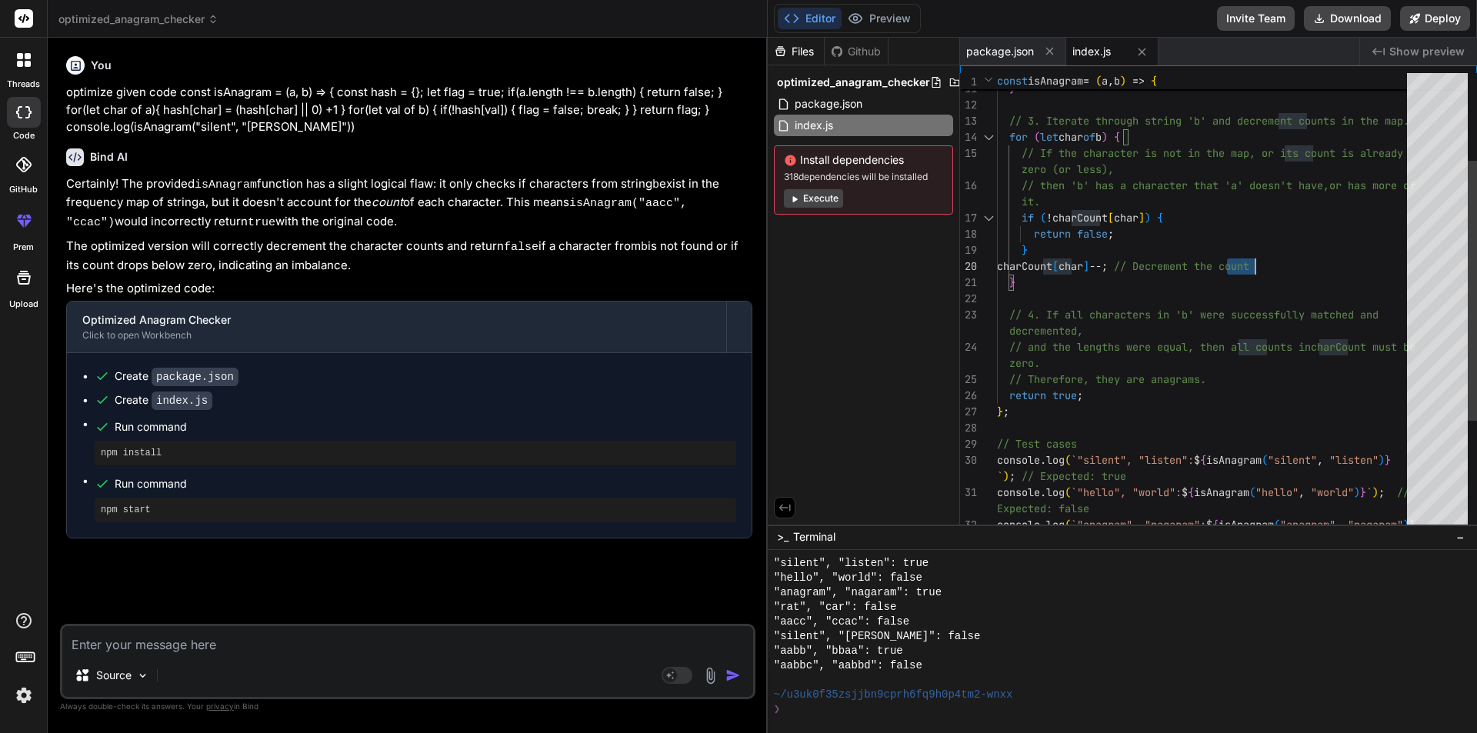
click at [1254, 256] on div "// If the character is not in the map, or its coun t is already zero (or less),…" at bounding box center [1206, 323] width 419 height 808
click at [1149, 294] on div "// If the character is not in the map, or its coun t is already zero (or less),…" at bounding box center [1206, 323] width 419 height 808
drag, startPoint x: 1110, startPoint y: 401, endPoint x: 1000, endPoint y: 393, distance: 110.3
click at [1000, 393] on div "// If the character is not in the map, or its coun t is already zero (or less),…" at bounding box center [1206, 323] width 419 height 808
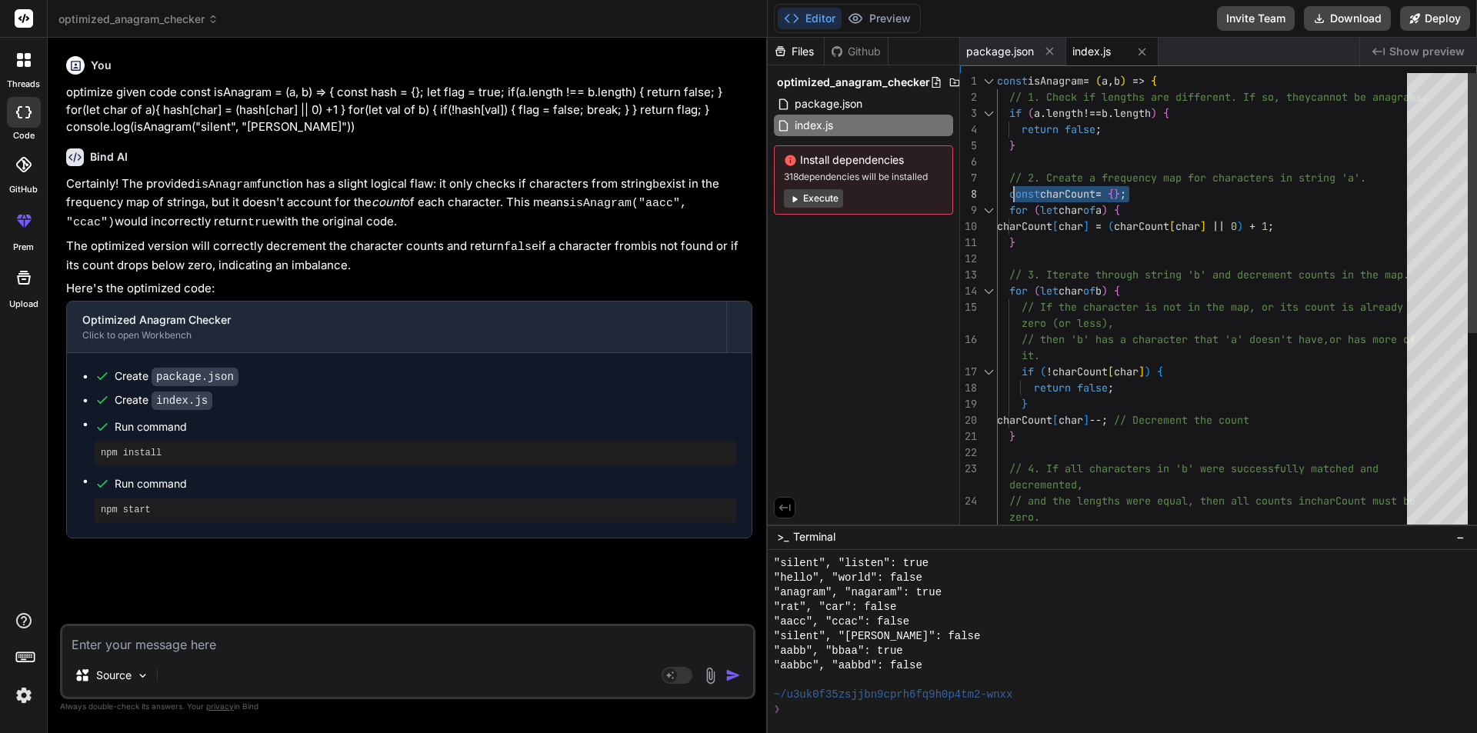
drag, startPoint x: 1154, startPoint y: 191, endPoint x: 1013, endPoint y: 188, distance: 140.9
click at [1013, 188] on div "// If the character is not in the map, or its coun t is already zero (or less),…" at bounding box center [1206, 477] width 419 height 808
click at [1217, 183] on div "// If the character is not in the map, or its coun t is already zero (or less),…" at bounding box center [1206, 477] width 419 height 808
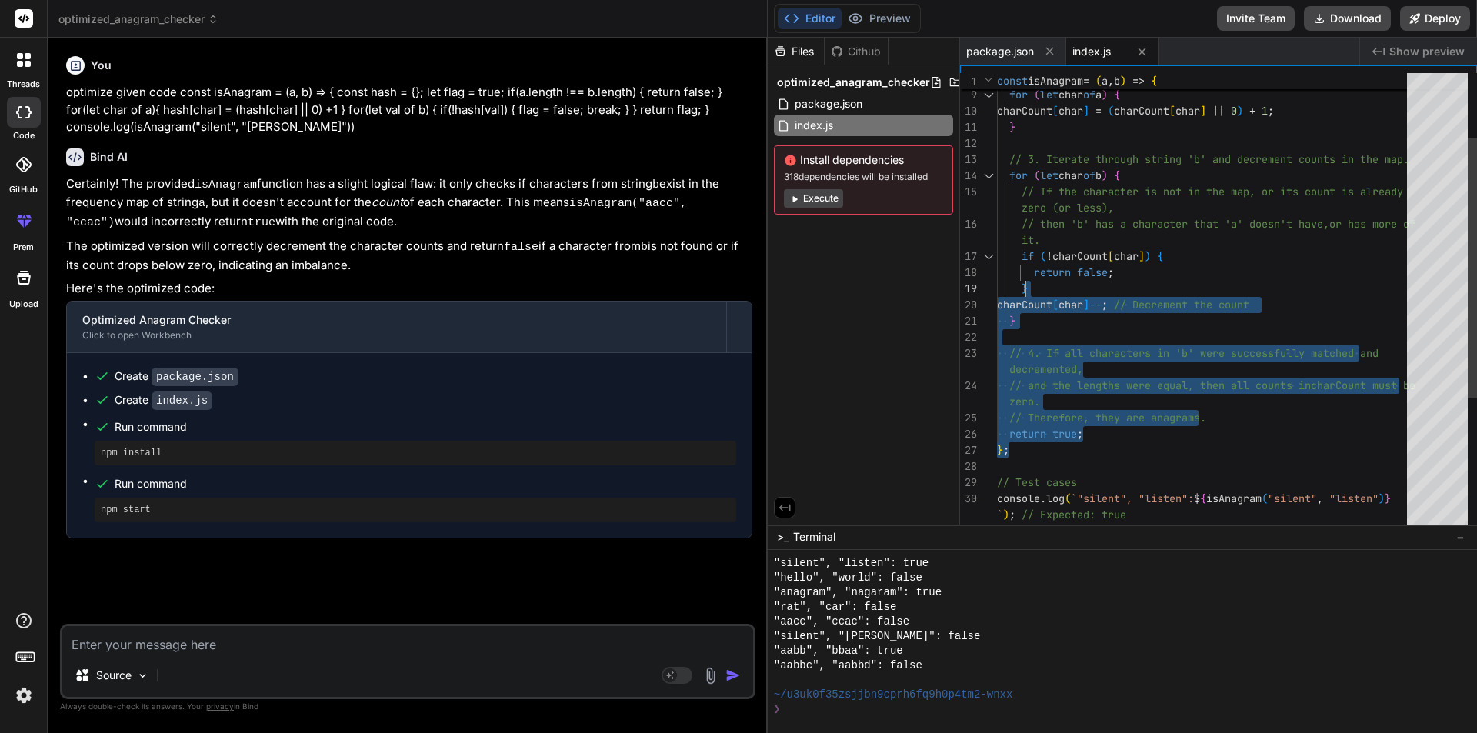
drag, startPoint x: 1103, startPoint y: 436, endPoint x: 1027, endPoint y: 282, distance: 171.0
click at [1027, 282] on div "// If the character is not in the map, or its coun t is already zero (or less),…" at bounding box center [1206, 362] width 419 height 808
type textarea "} charCount[char]--; // Decrement the count } // 4. If all characters in 'b' we…"
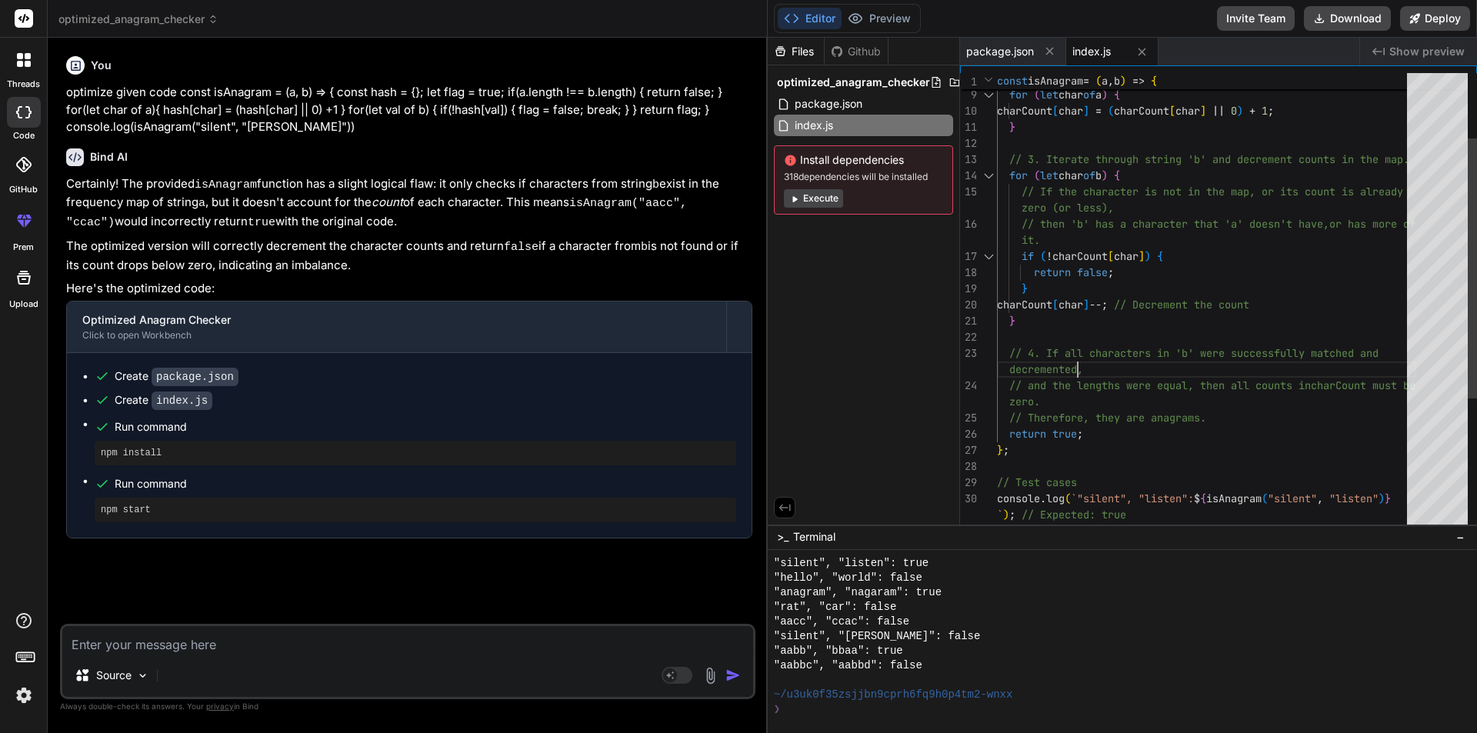
click at [1123, 362] on div "// If the character is not in the map, or its coun t is already zero (or less),…" at bounding box center [1206, 362] width 419 height 808
click at [338, 648] on textarea at bounding box center [407, 640] width 691 height 28
